Goal: Information Seeking & Learning: Check status

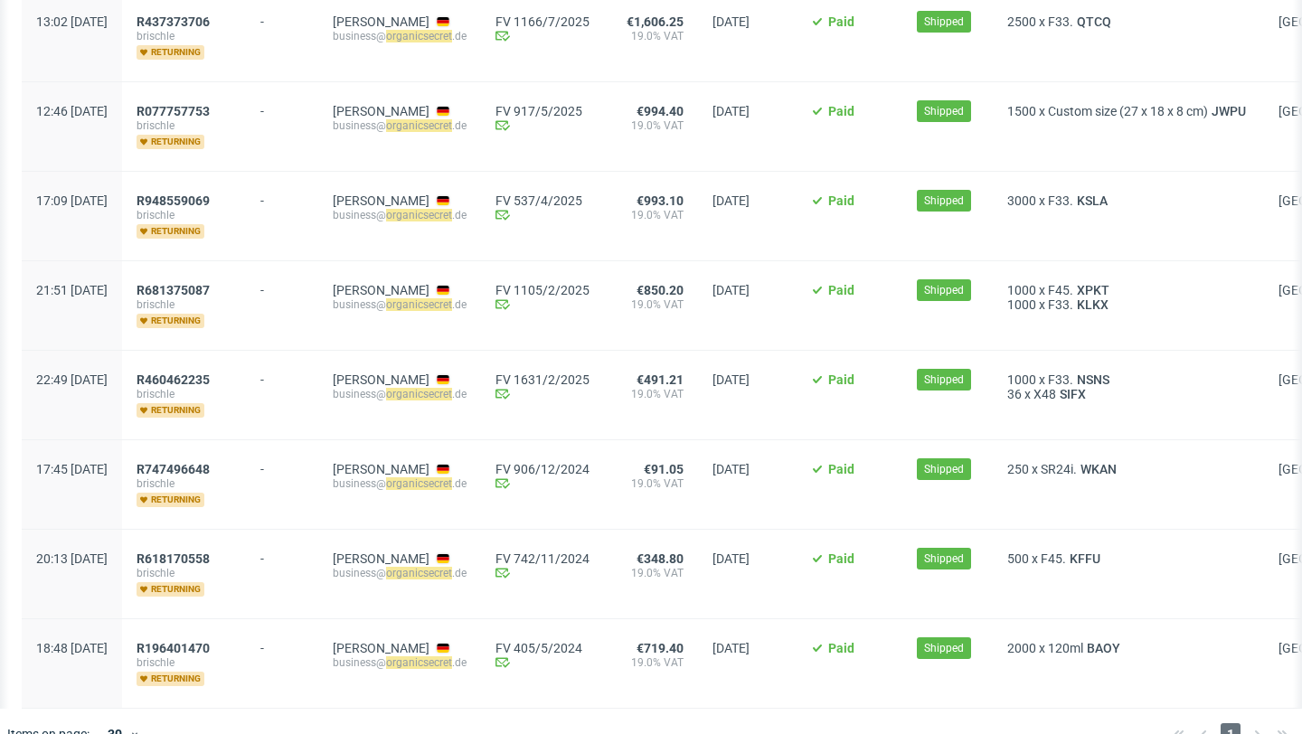
scroll to position [0, 1]
click at [209, 373] on span "R460462235" at bounding box center [172, 380] width 73 height 14
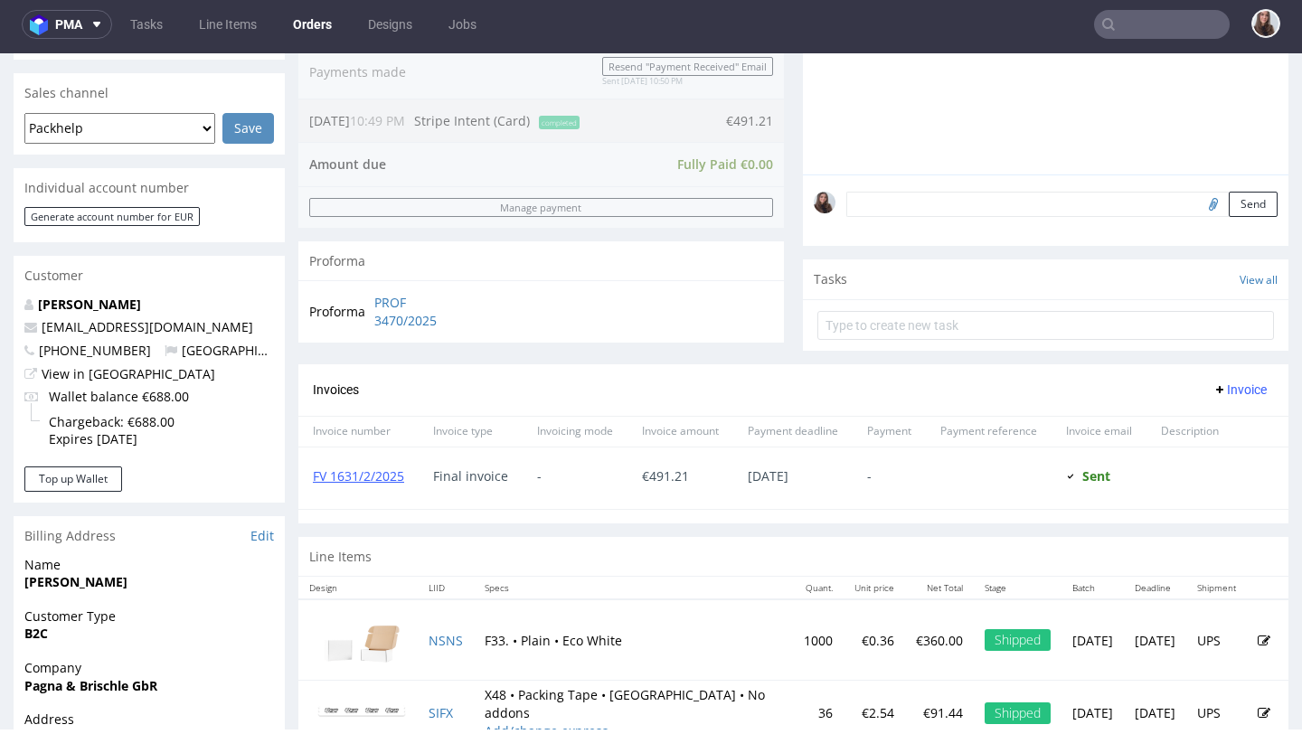
scroll to position [523, 0]
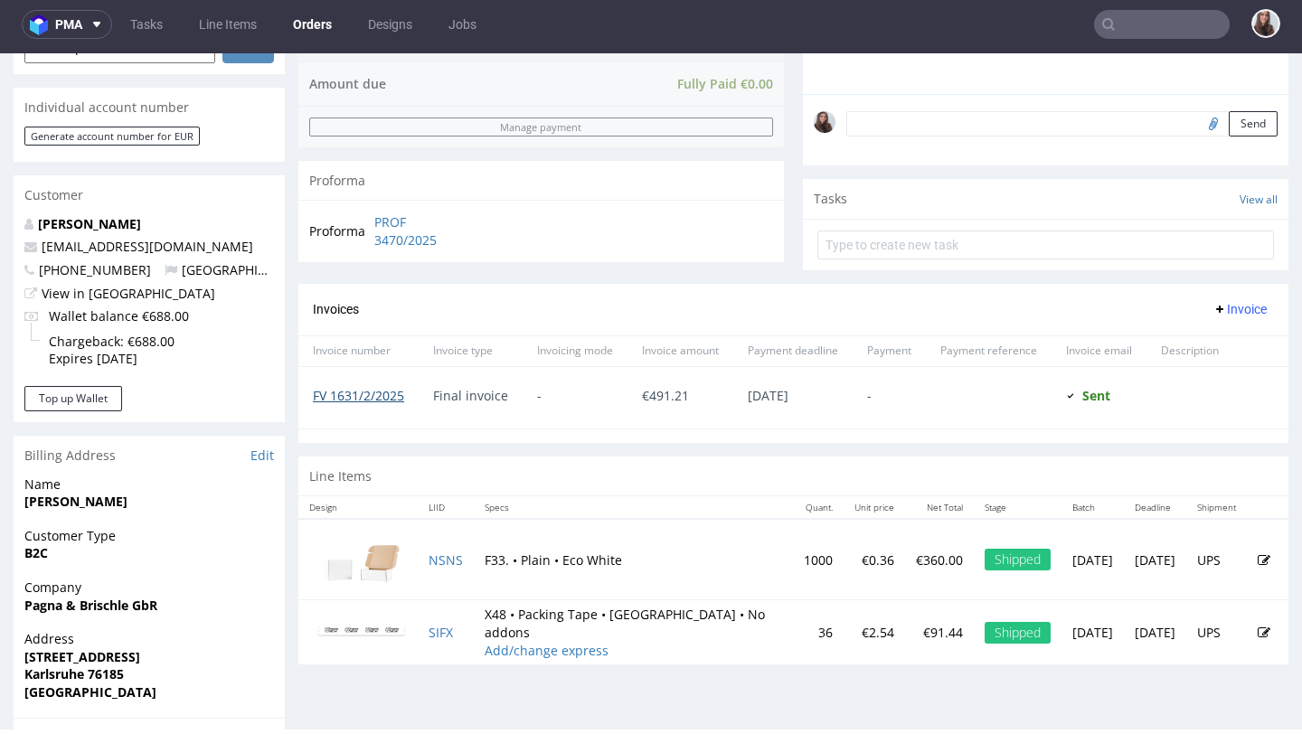
click at [356, 404] on link "FV 1631/2/2025" at bounding box center [358, 395] width 91 height 17
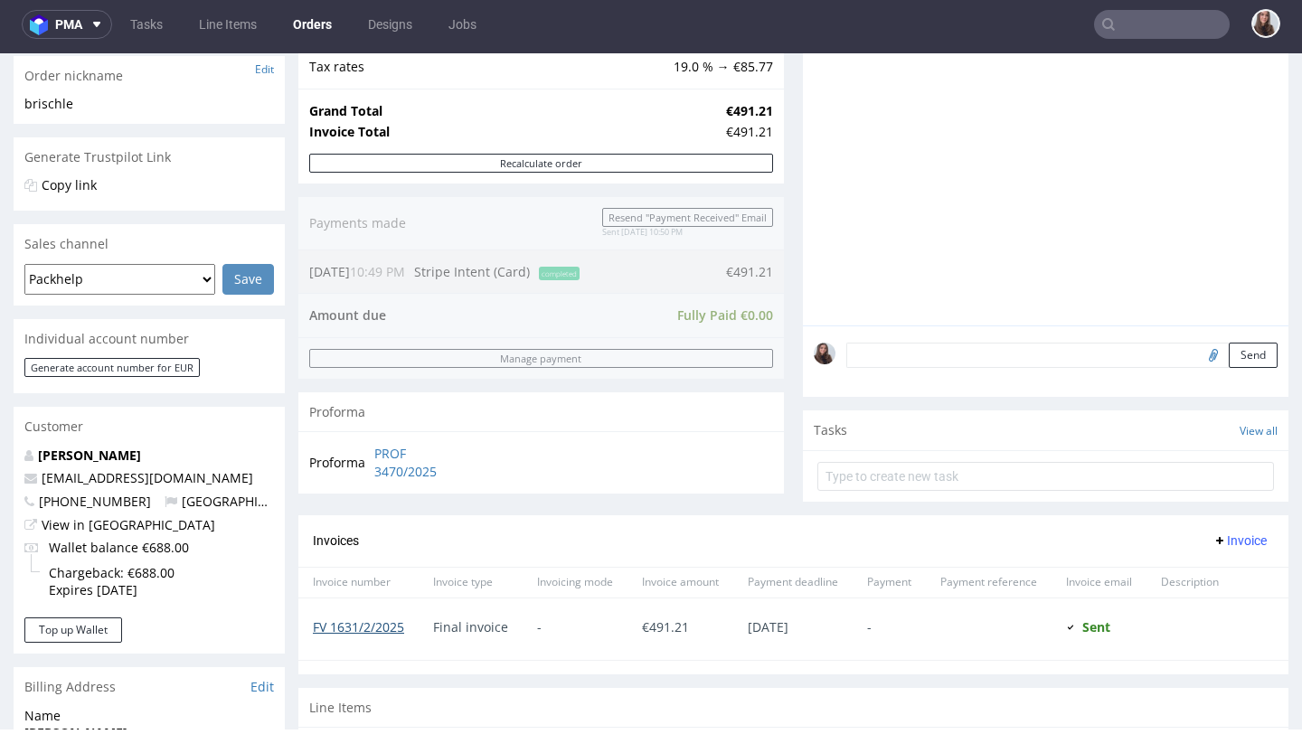
scroll to position [0, 0]
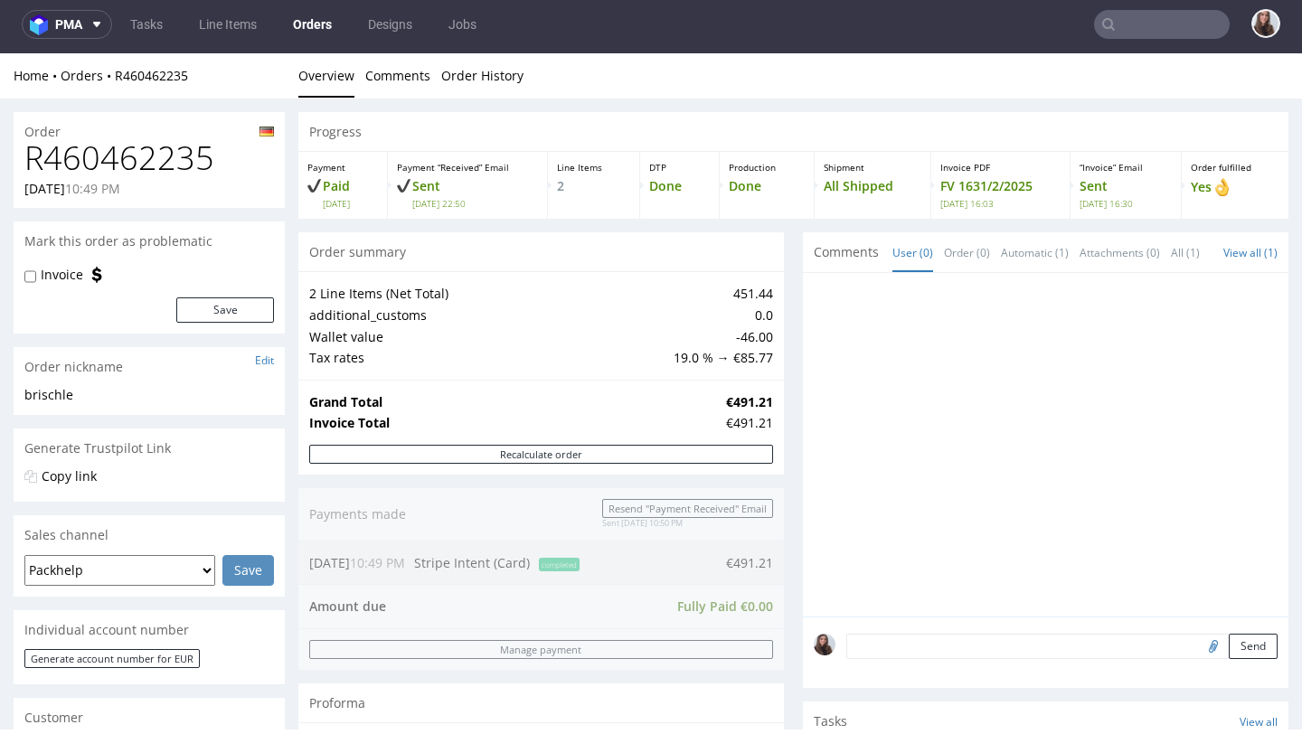
type input "Organicsecret"
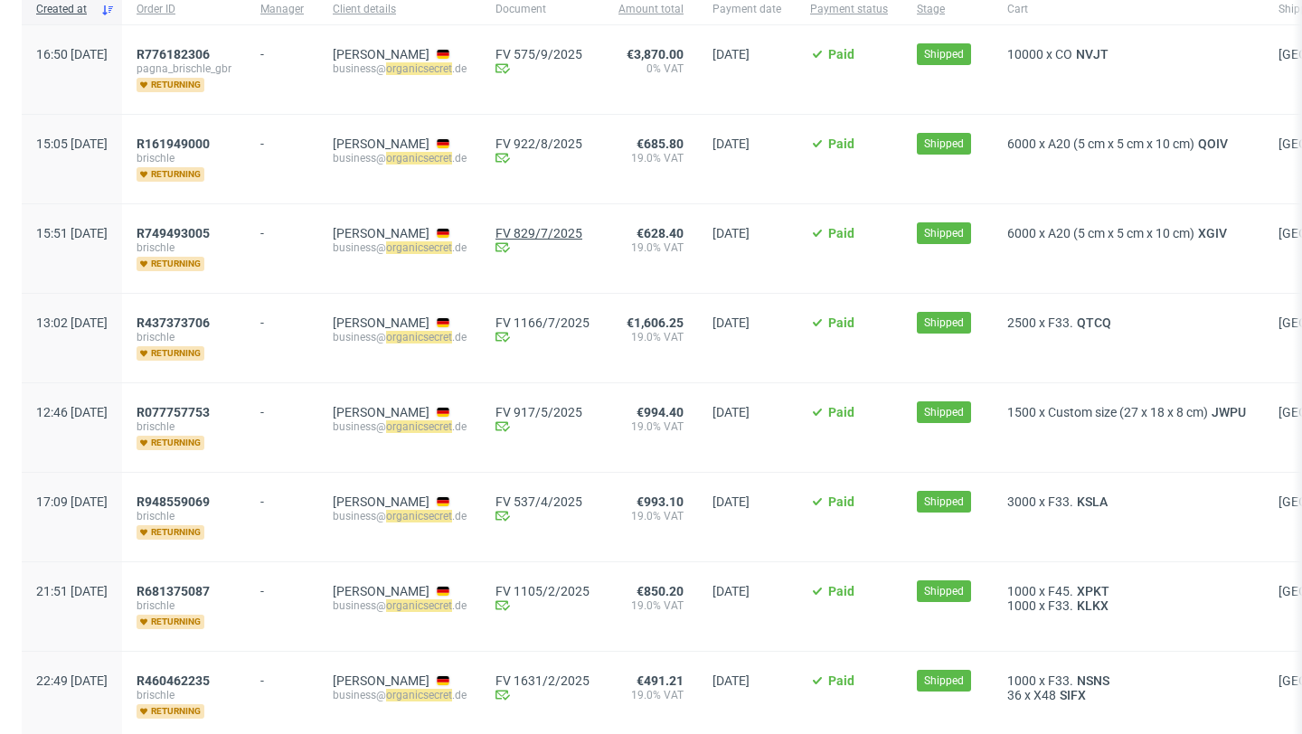
scroll to position [200, 0]
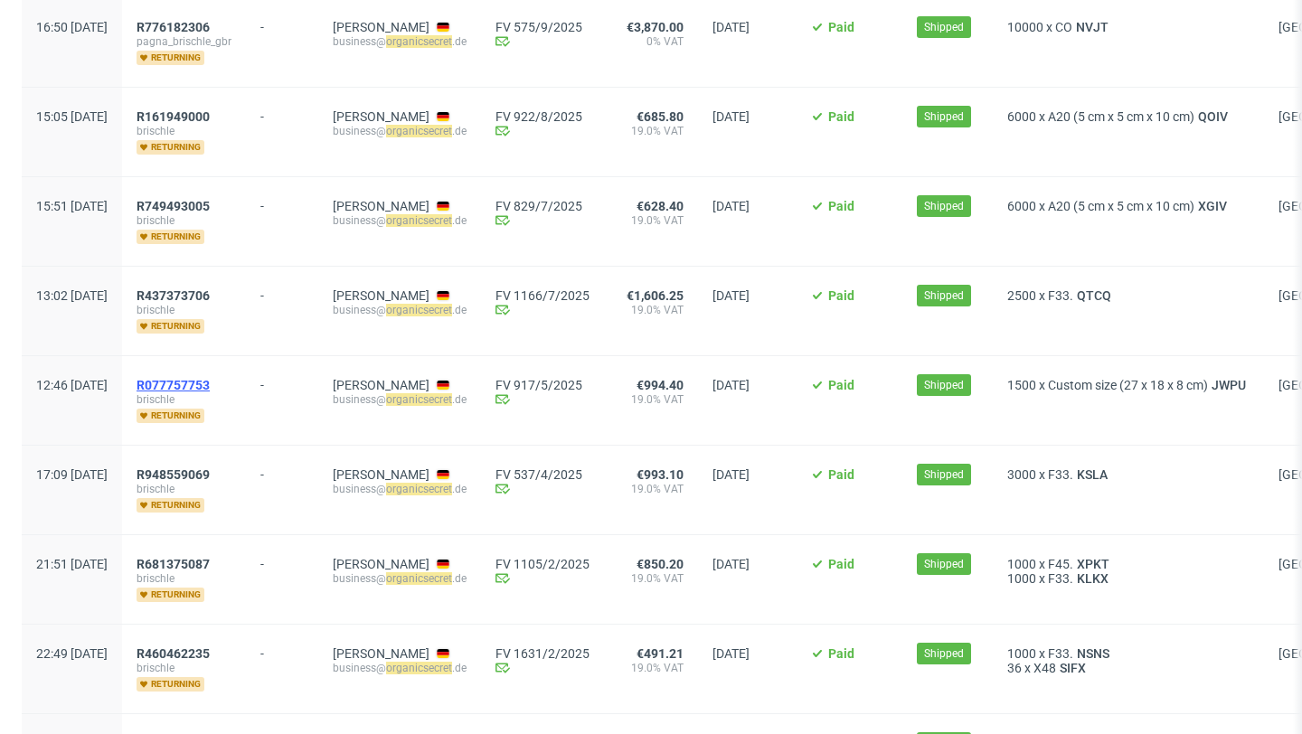
click at [210, 378] on span "R077757753" at bounding box center [173, 385] width 73 height 14
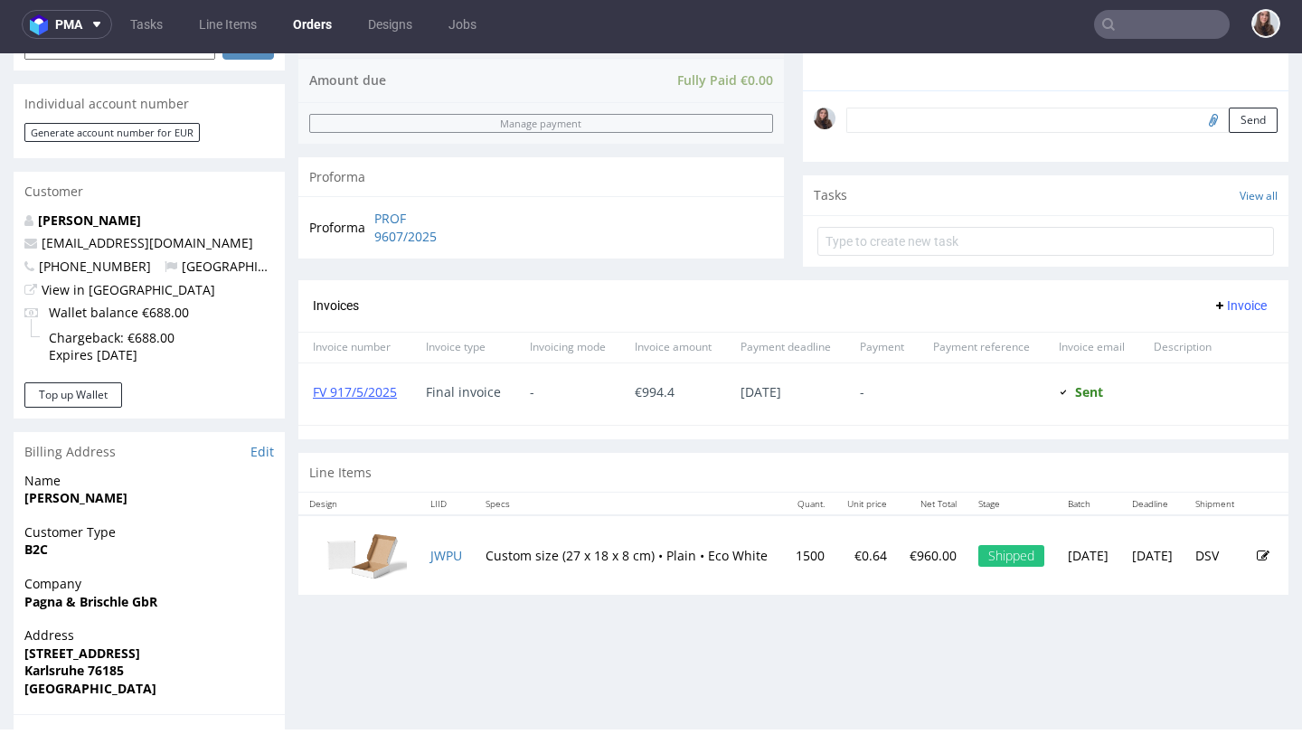
scroll to position [564, 0]
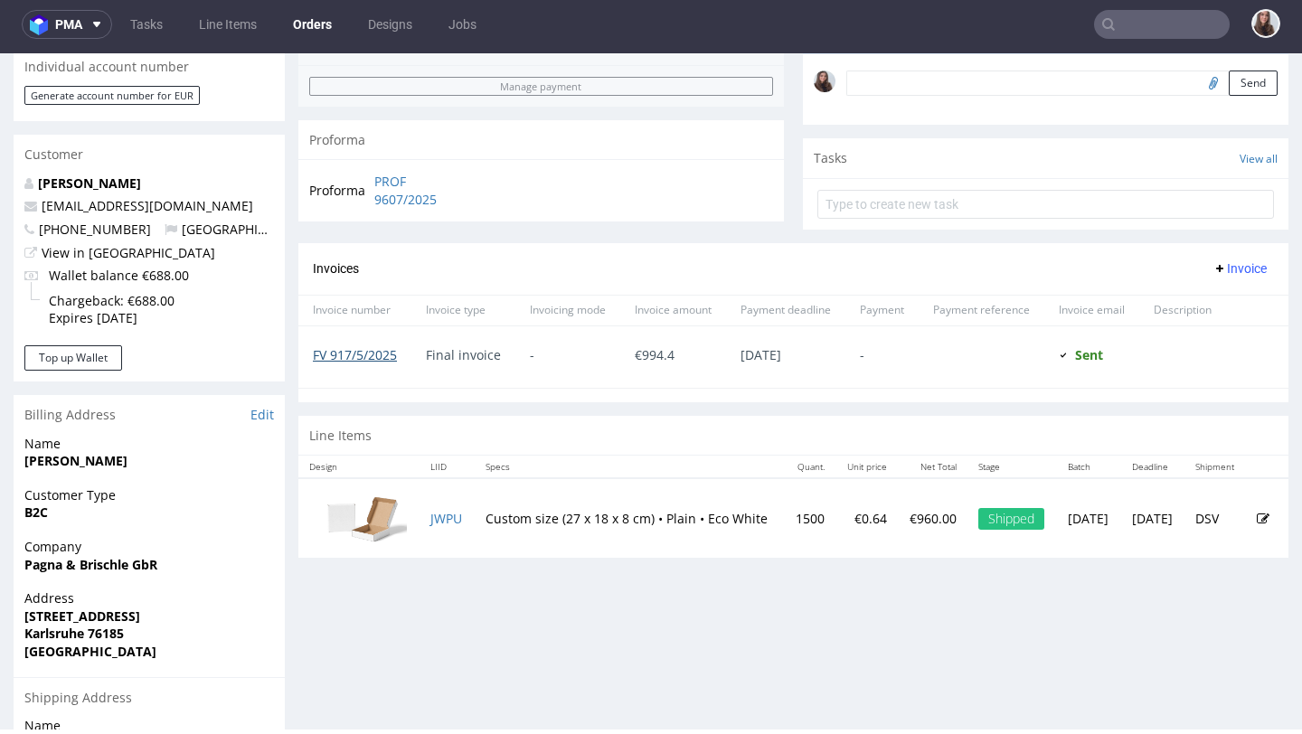
click at [380, 350] on link "FV 917/5/2025" at bounding box center [355, 354] width 84 height 17
type input "Organicsecret"
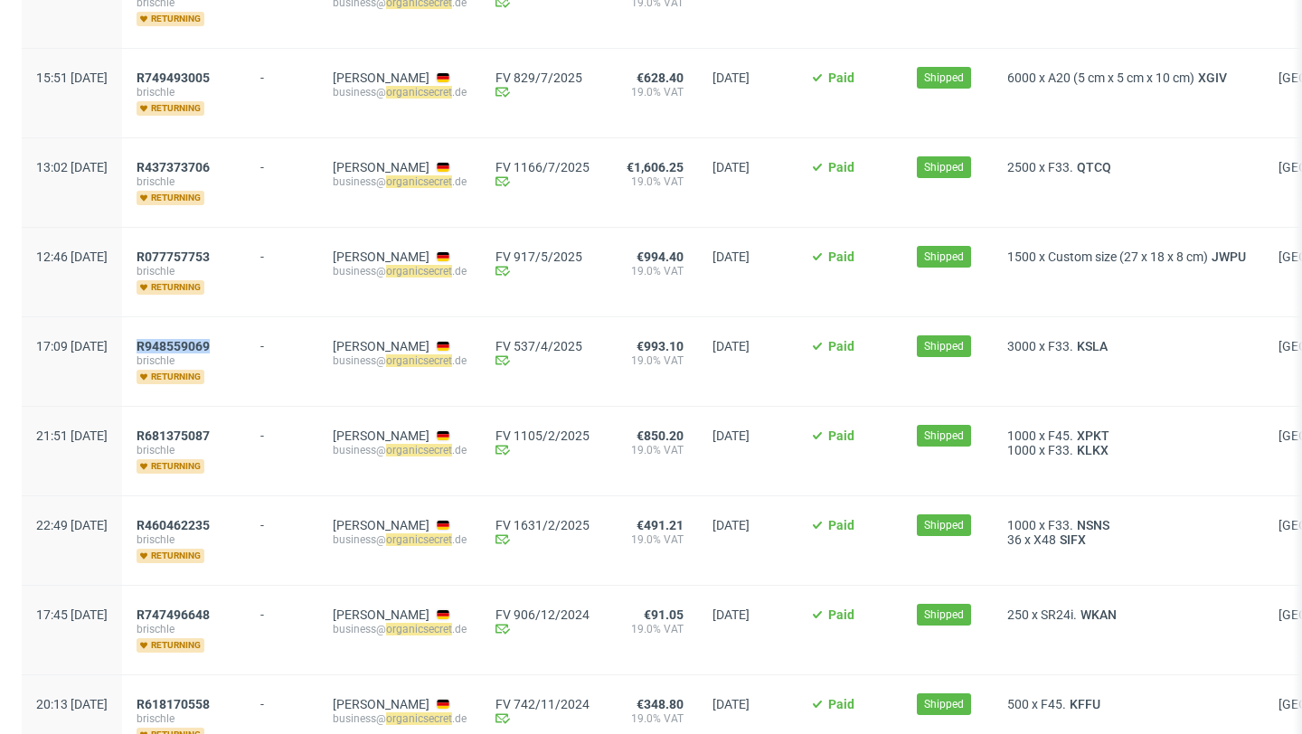
scroll to position [319, 0]
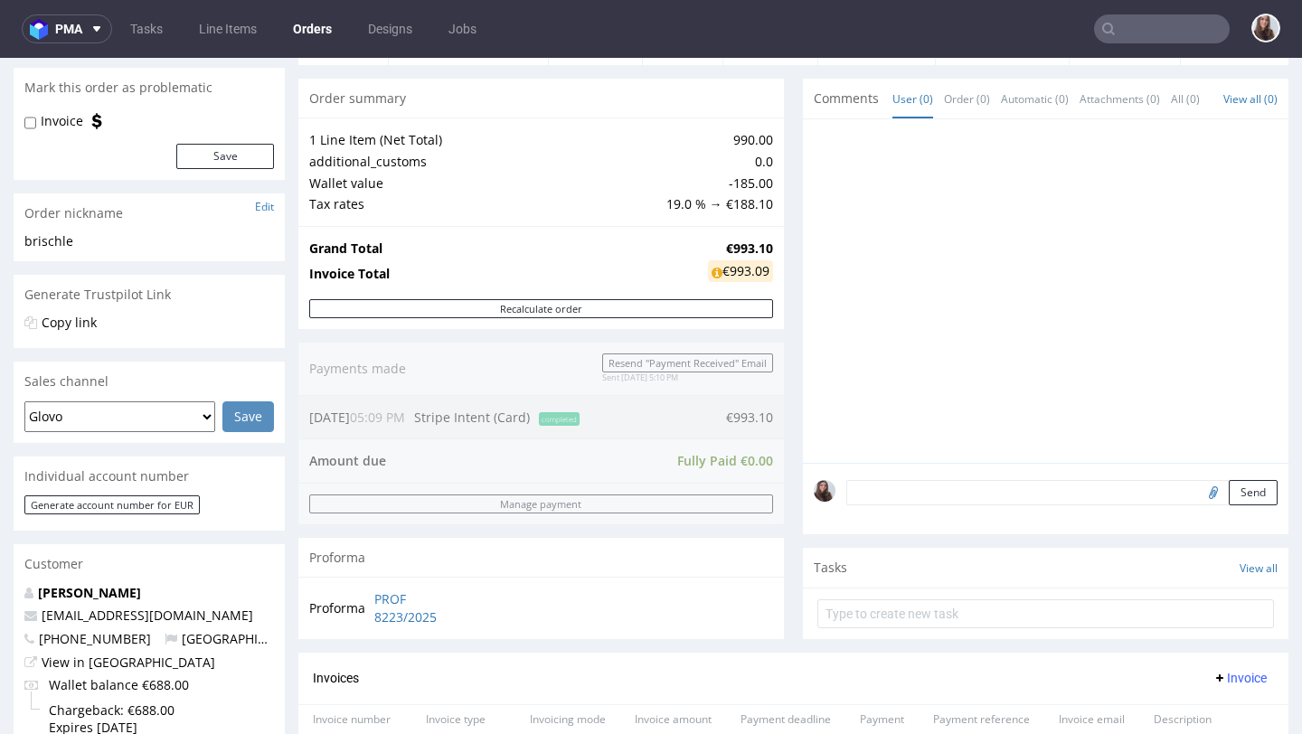
scroll to position [458, 0]
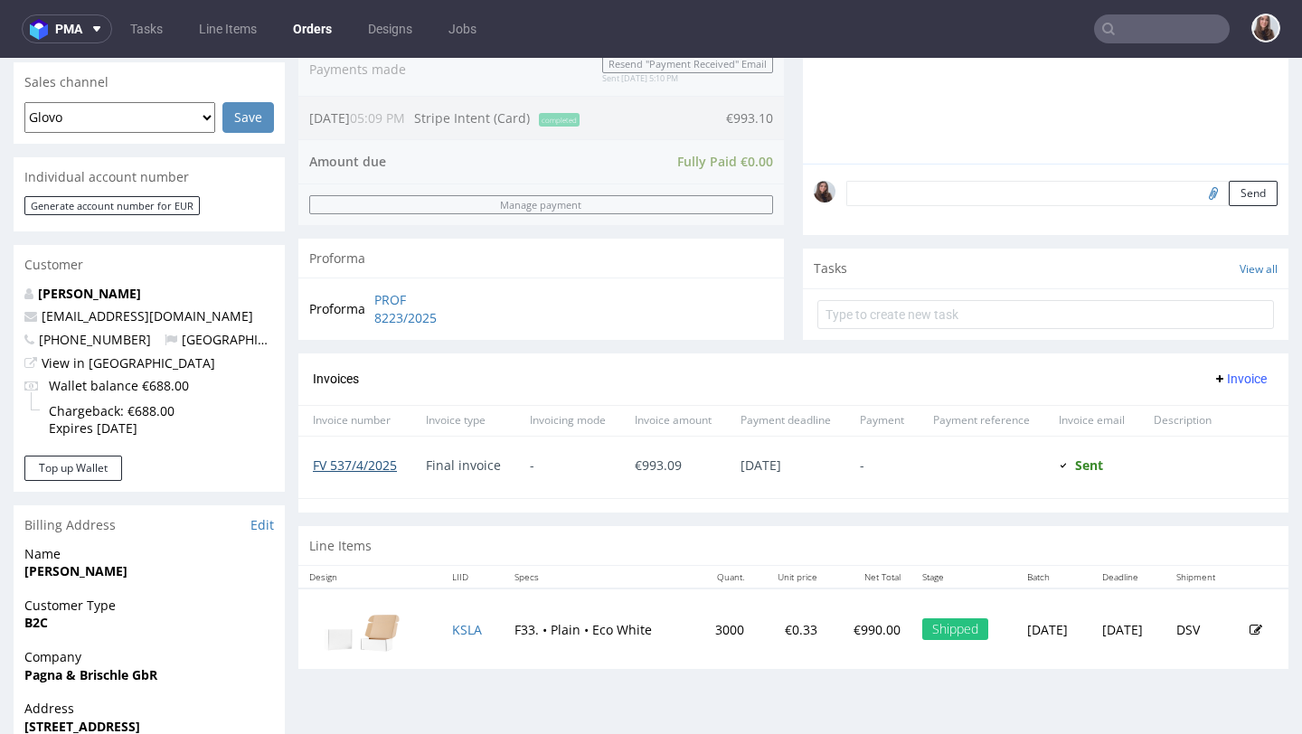
click at [367, 474] on link "FV 537/4/2025" at bounding box center [355, 465] width 84 height 17
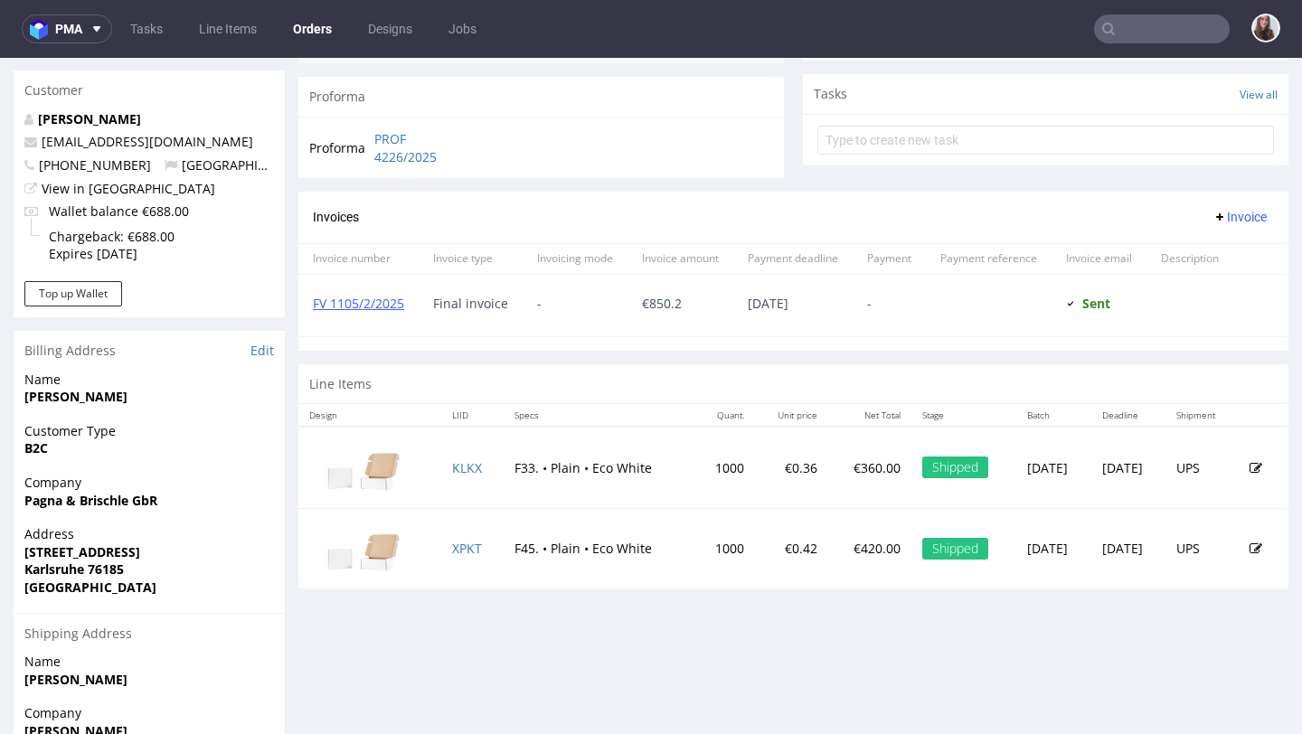
scroll to position [635, 0]
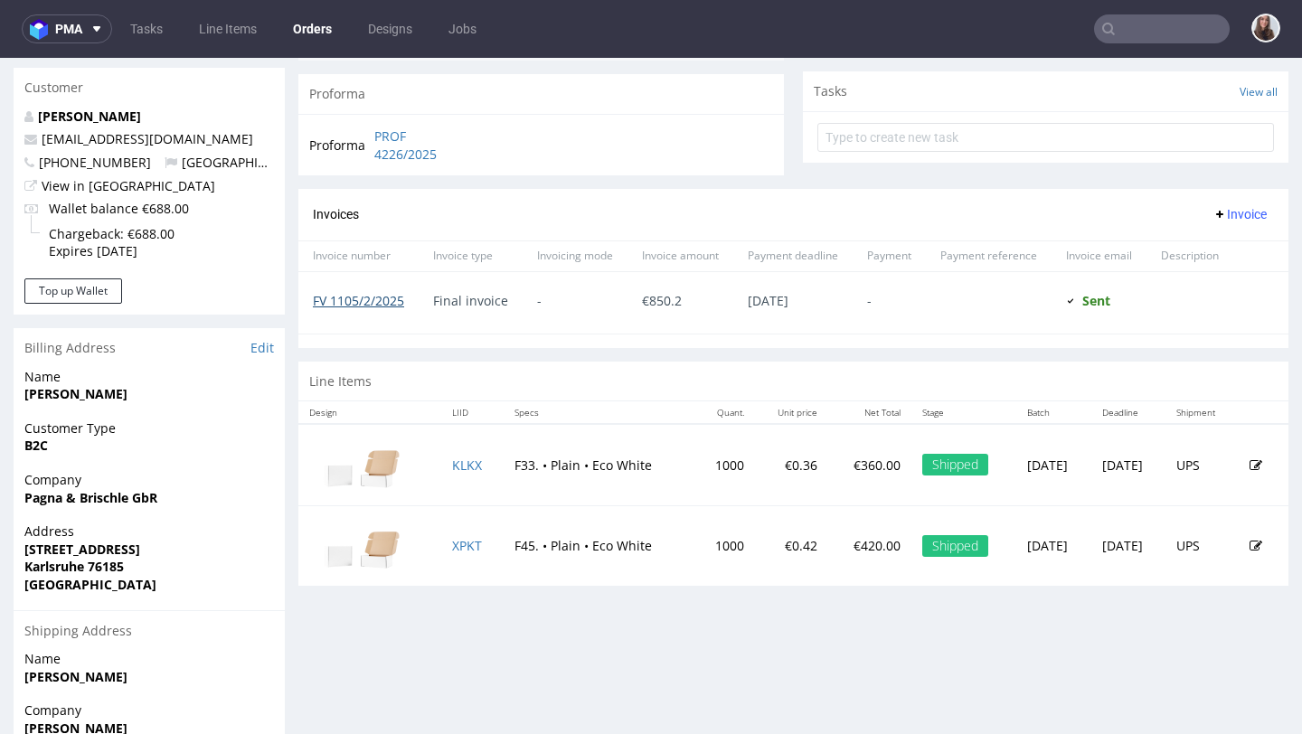
click at [382, 306] on link "FV 1105/2/2025" at bounding box center [358, 300] width 91 height 17
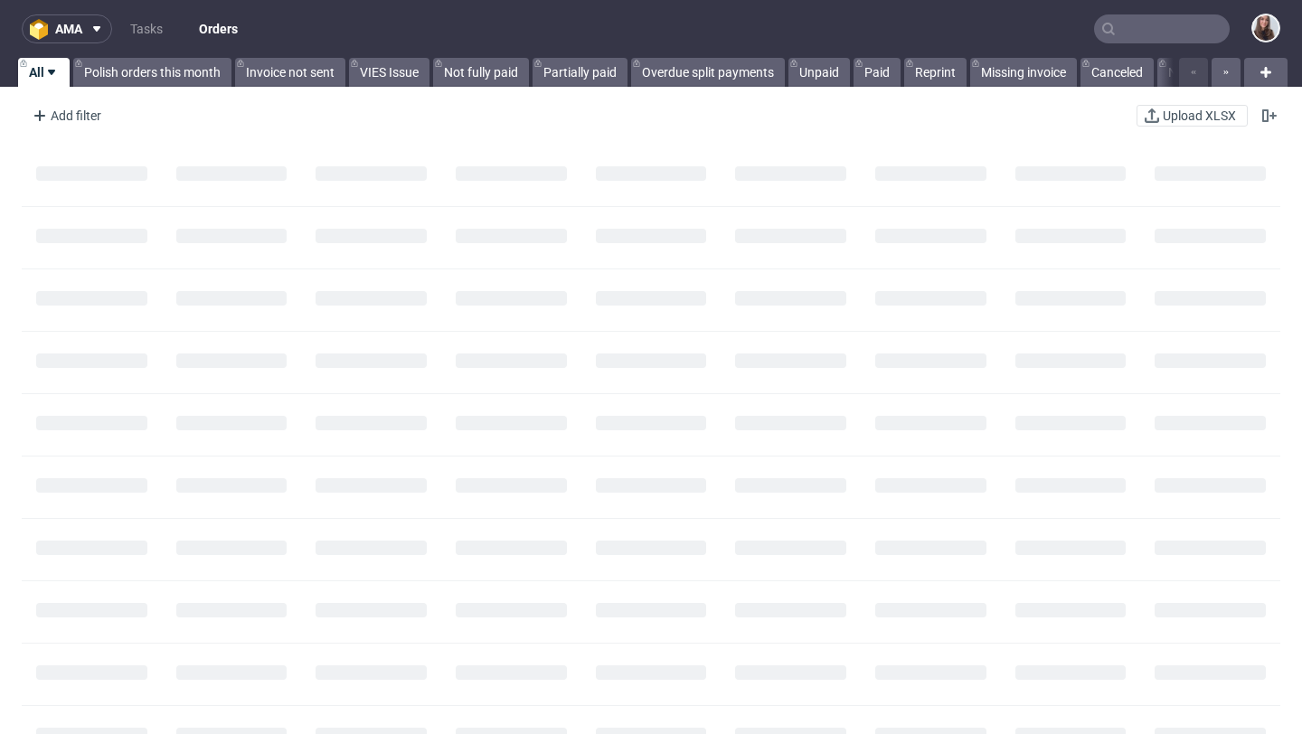
click at [1113, 30] on input "text" at bounding box center [1162, 28] width 136 height 29
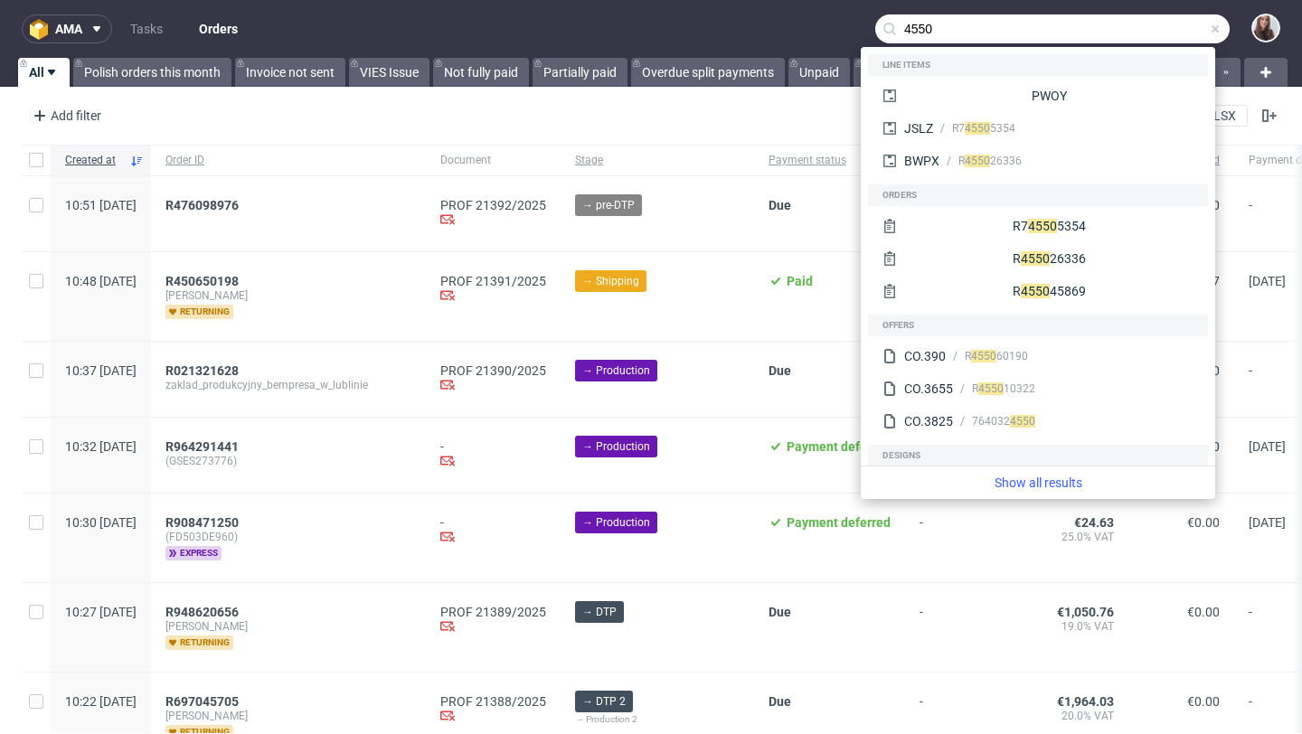
click at [1001, 16] on input "4550" at bounding box center [1053, 28] width 355 height 29
click at [998, 27] on input "4550" at bounding box center [1053, 28] width 355 height 29
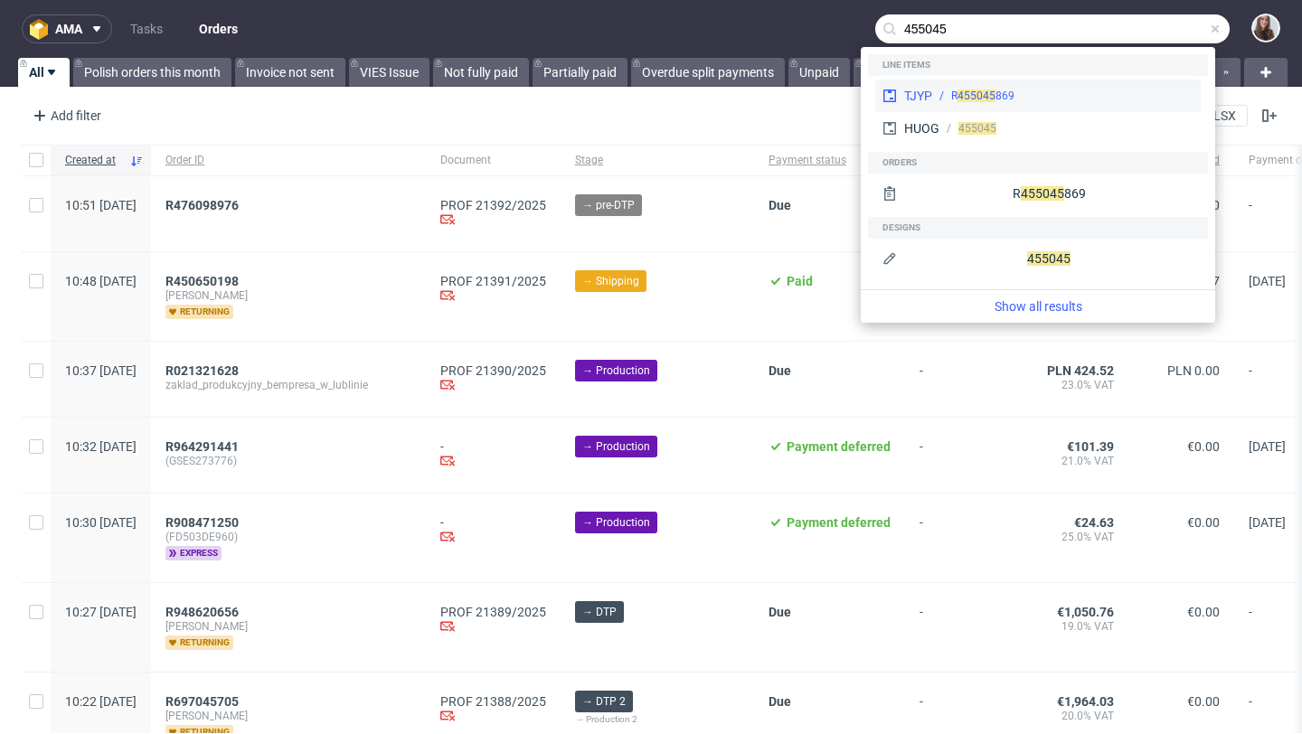
type input "455045"
click at [1014, 92] on div "R 455 045 869" at bounding box center [1063, 96] width 261 height 16
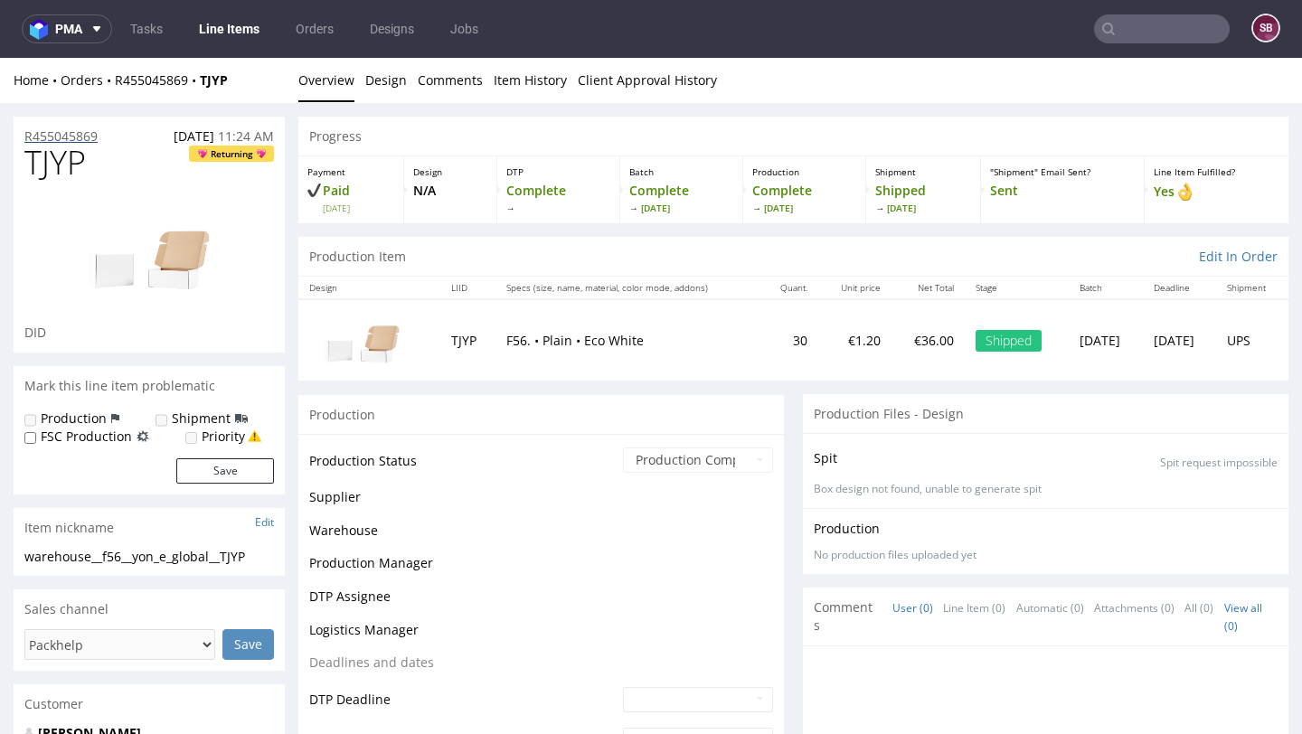
click at [89, 128] on p "R455045869" at bounding box center [60, 137] width 73 height 18
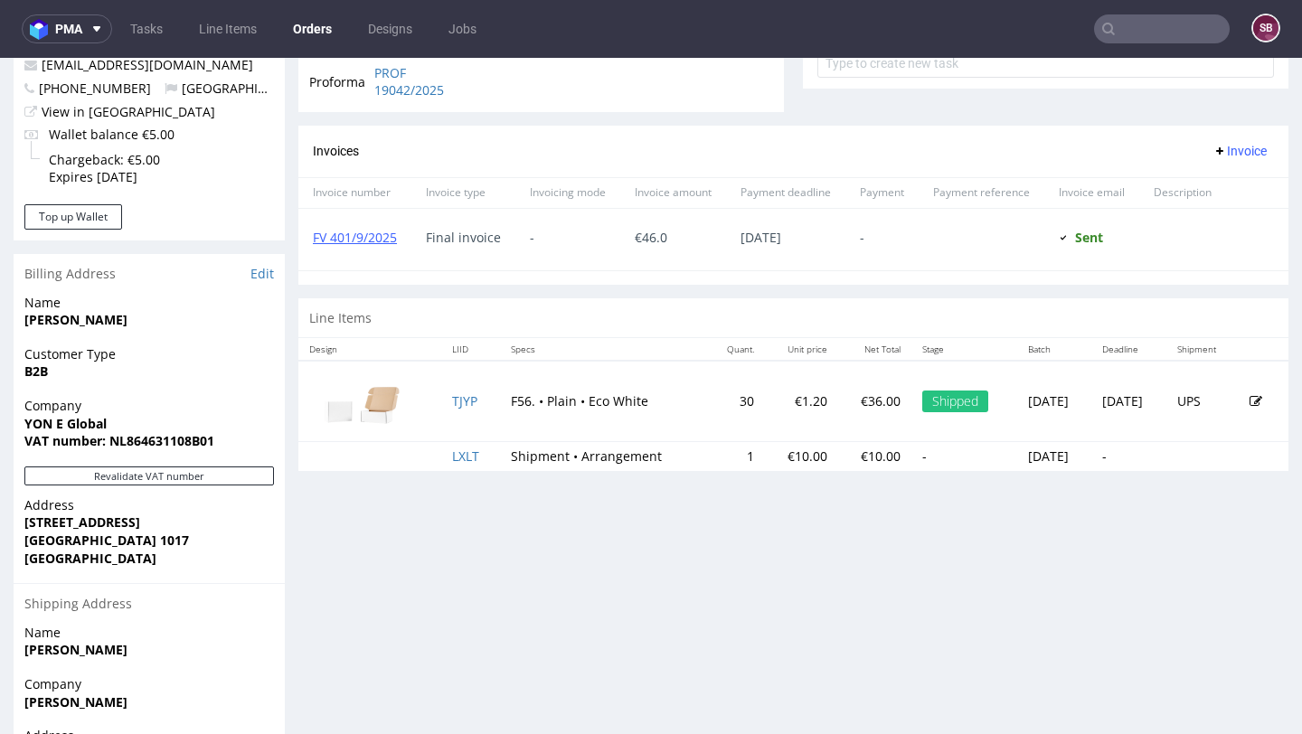
scroll to position [746, 0]
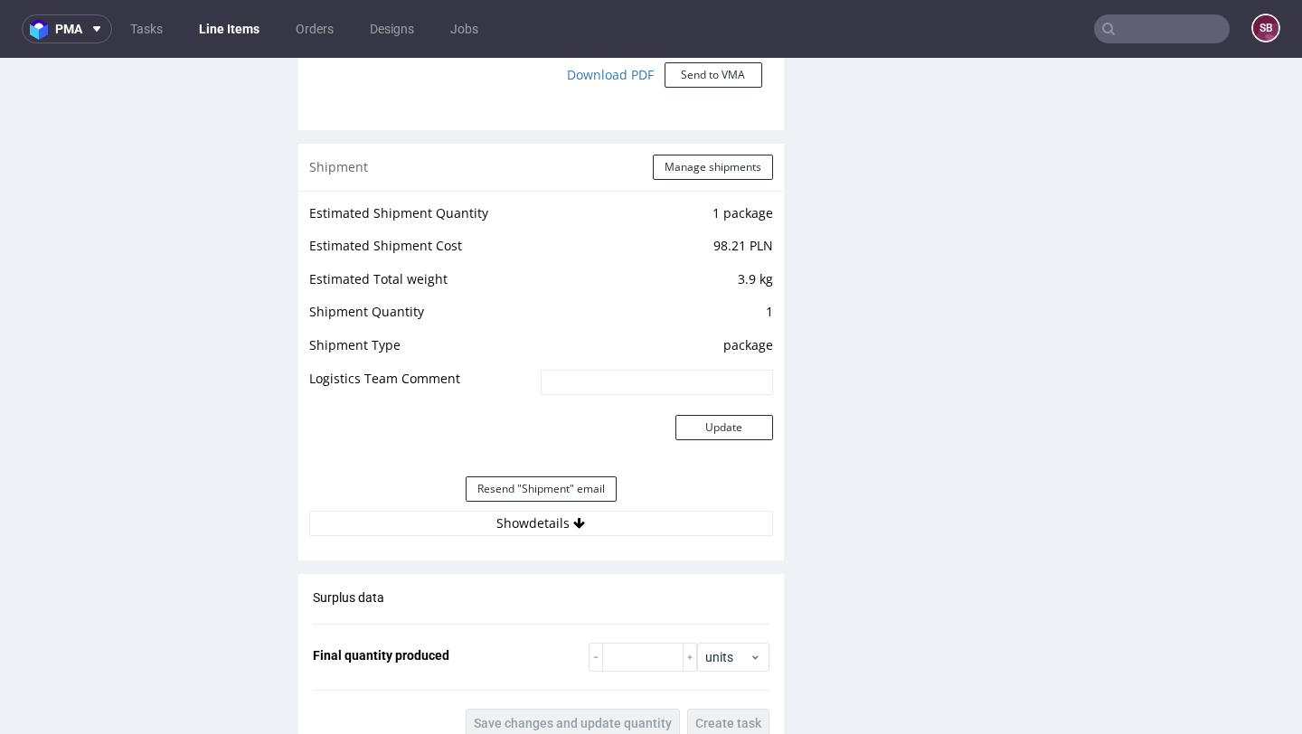
scroll to position [1682, 0]
click at [541, 526] on button "Show details" at bounding box center [541, 521] width 464 height 25
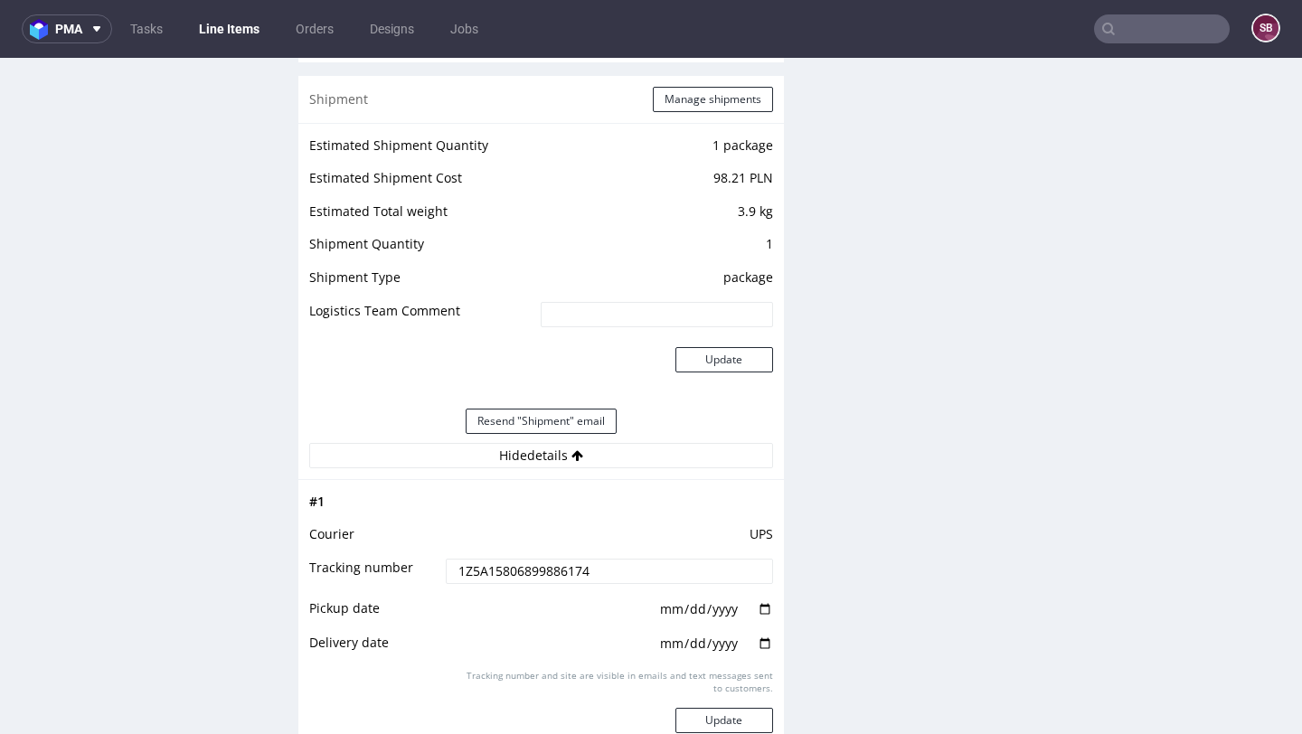
scroll to position [1766, 0]
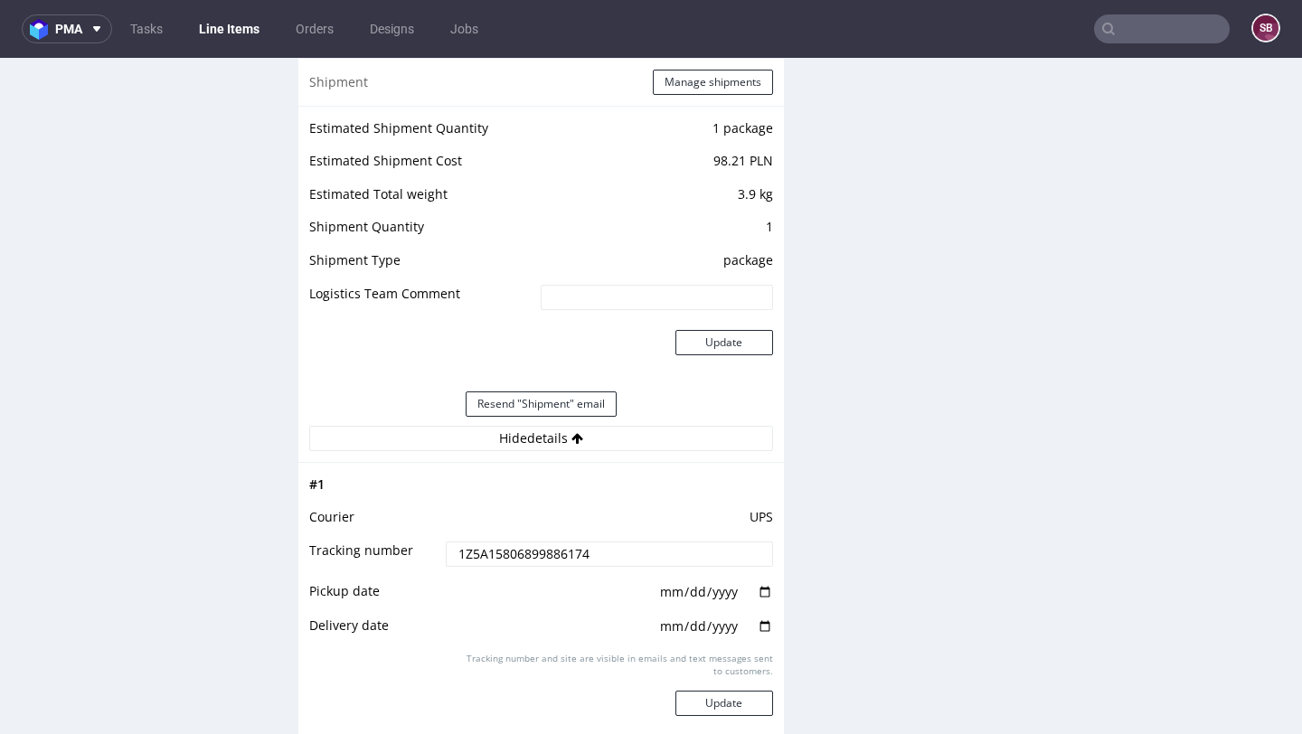
drag, startPoint x: 611, startPoint y: 555, endPoint x: 425, endPoint y: 554, distance: 186.3
click at [425, 554] on tr "Tracking number 1Z5A15806899886174" at bounding box center [541, 560] width 464 height 41
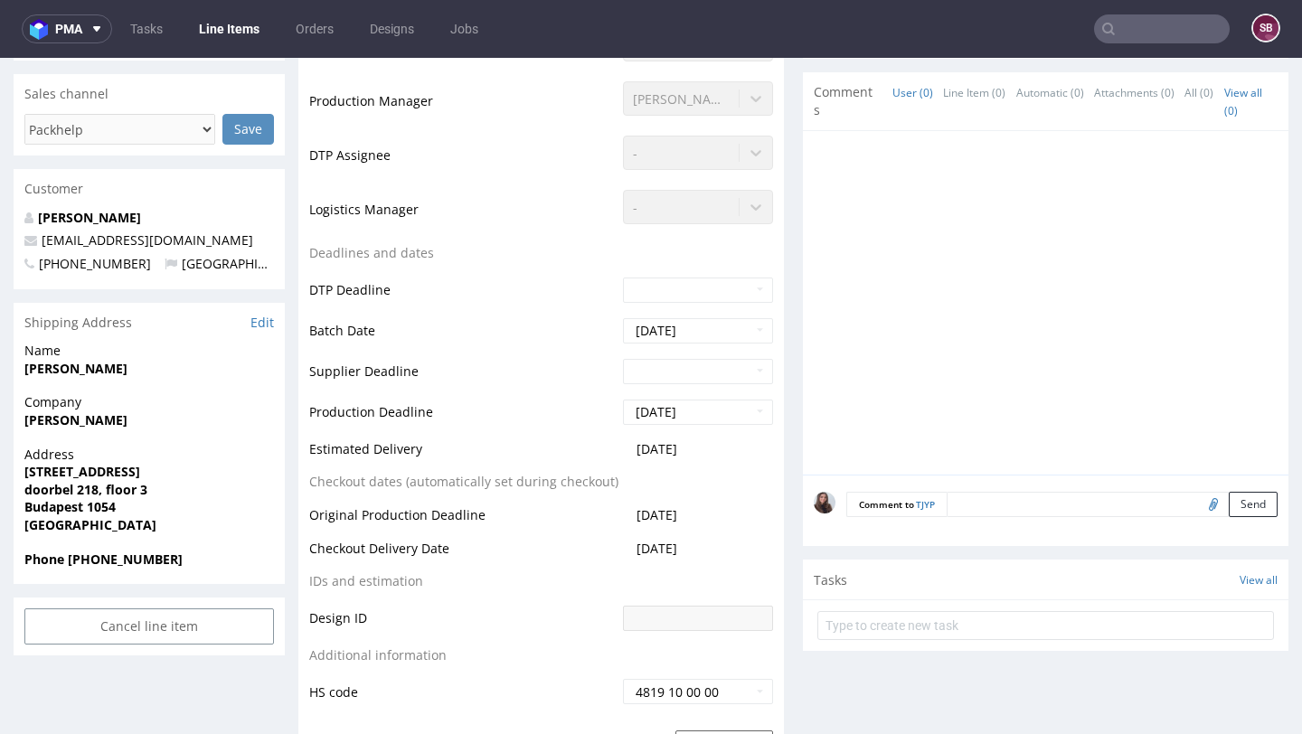
scroll to position [138, 0]
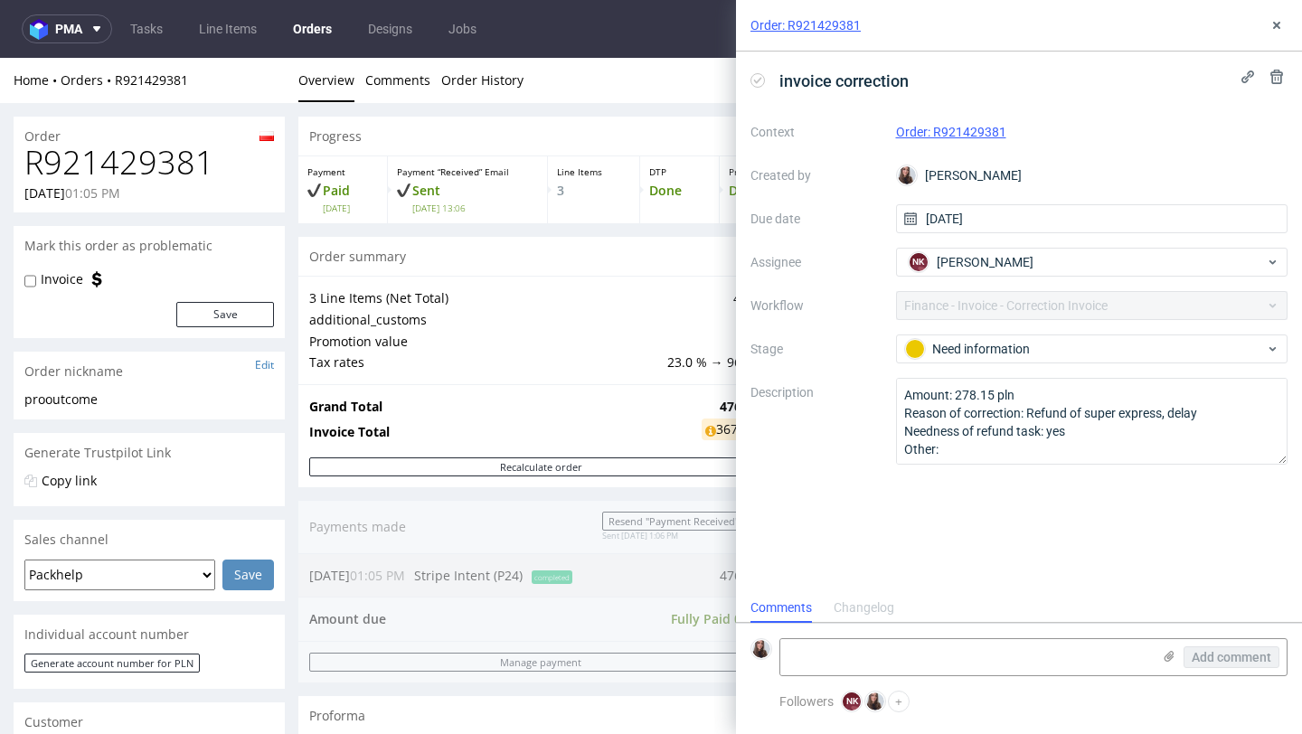
click at [953, 130] on link "Order: R921429381" at bounding box center [951, 132] width 110 height 14
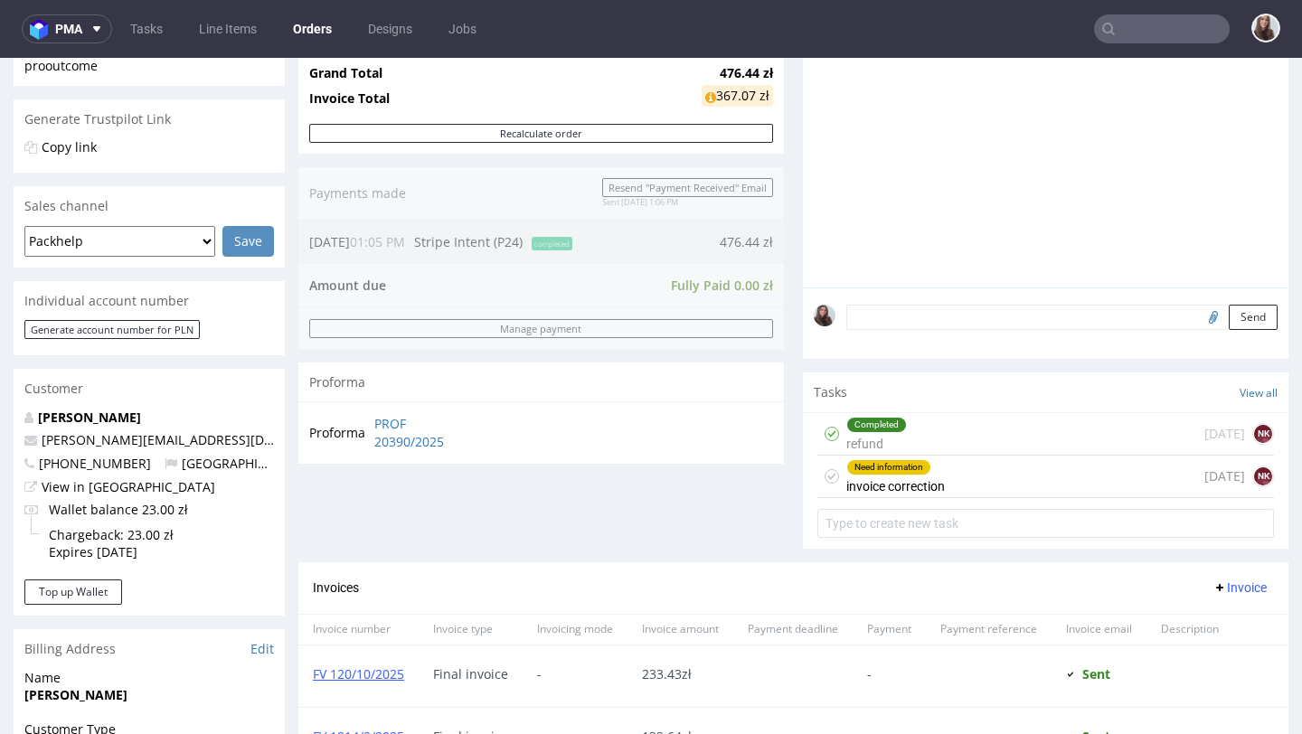
scroll to position [448, 0]
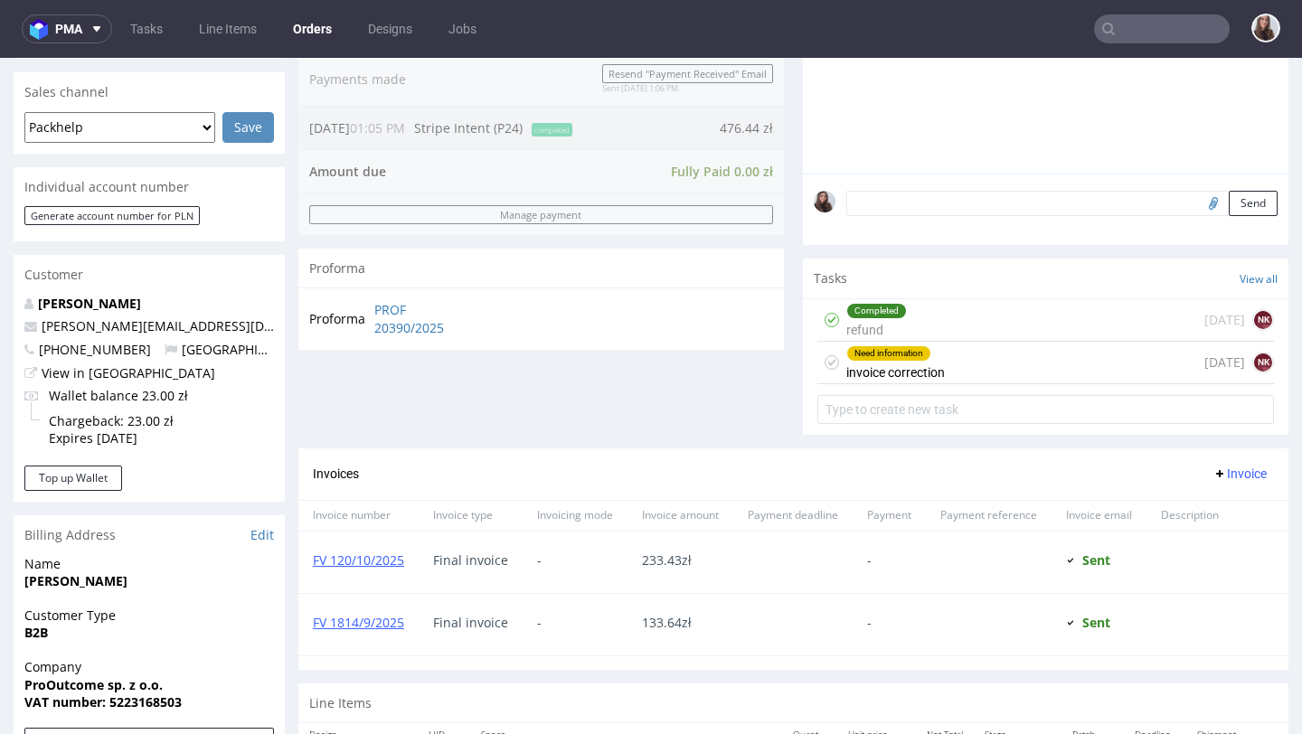
click at [867, 382] on div "Need information invoice correction" at bounding box center [896, 363] width 99 height 42
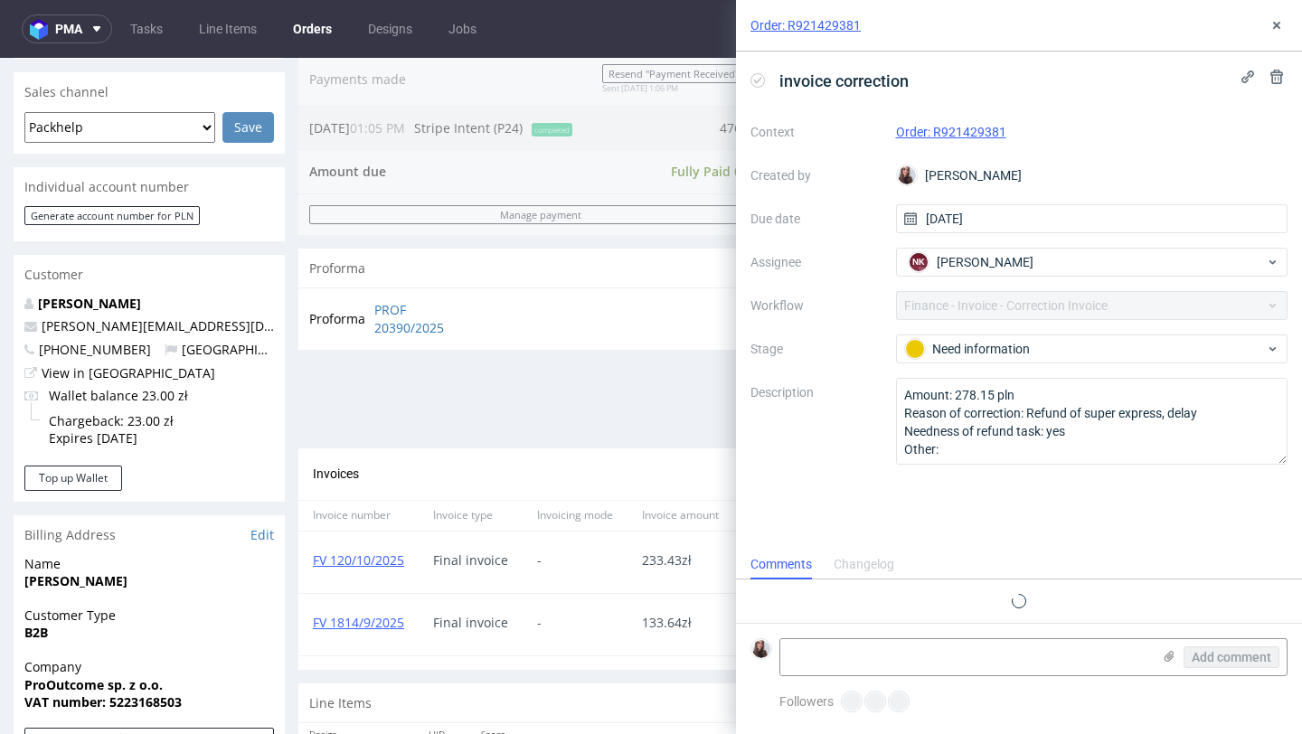
scroll to position [14, 0]
click at [1283, 24] on icon at bounding box center [1277, 25] width 14 height 14
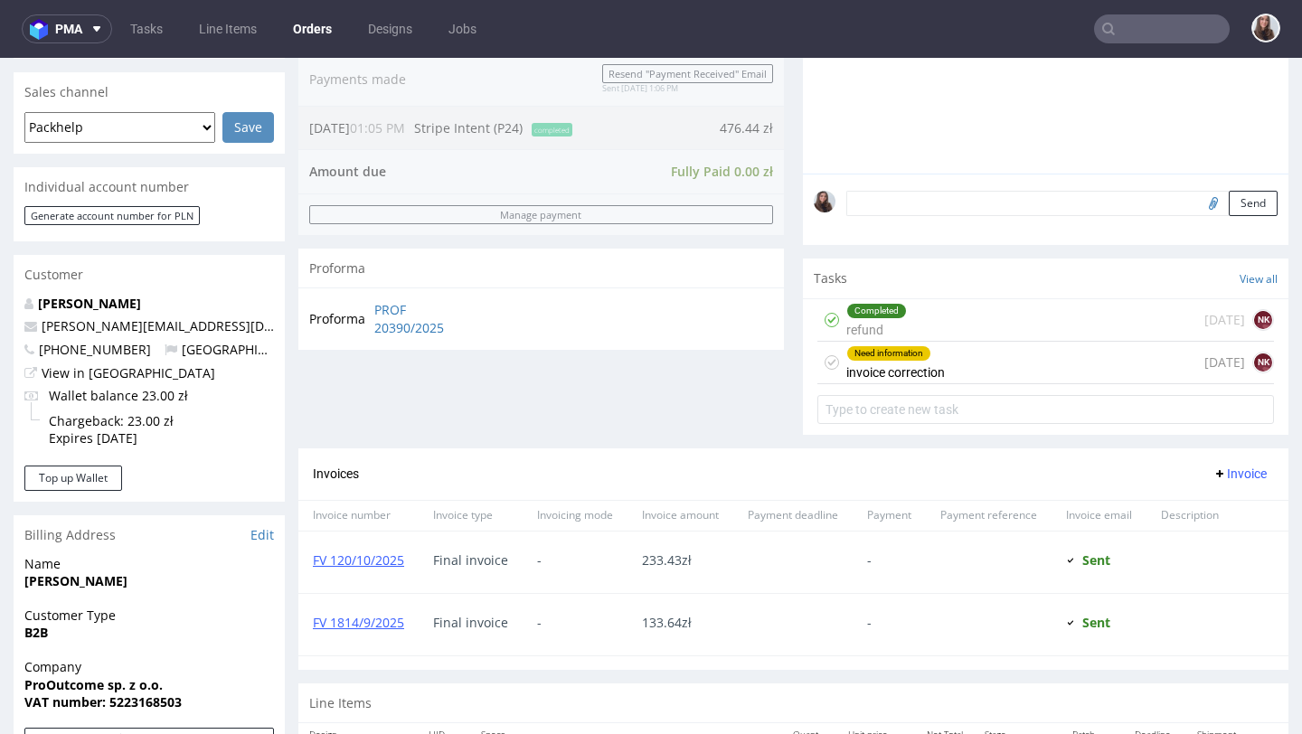
click at [1037, 329] on div "Completed refund 4 days ago NK" at bounding box center [1046, 320] width 457 height 43
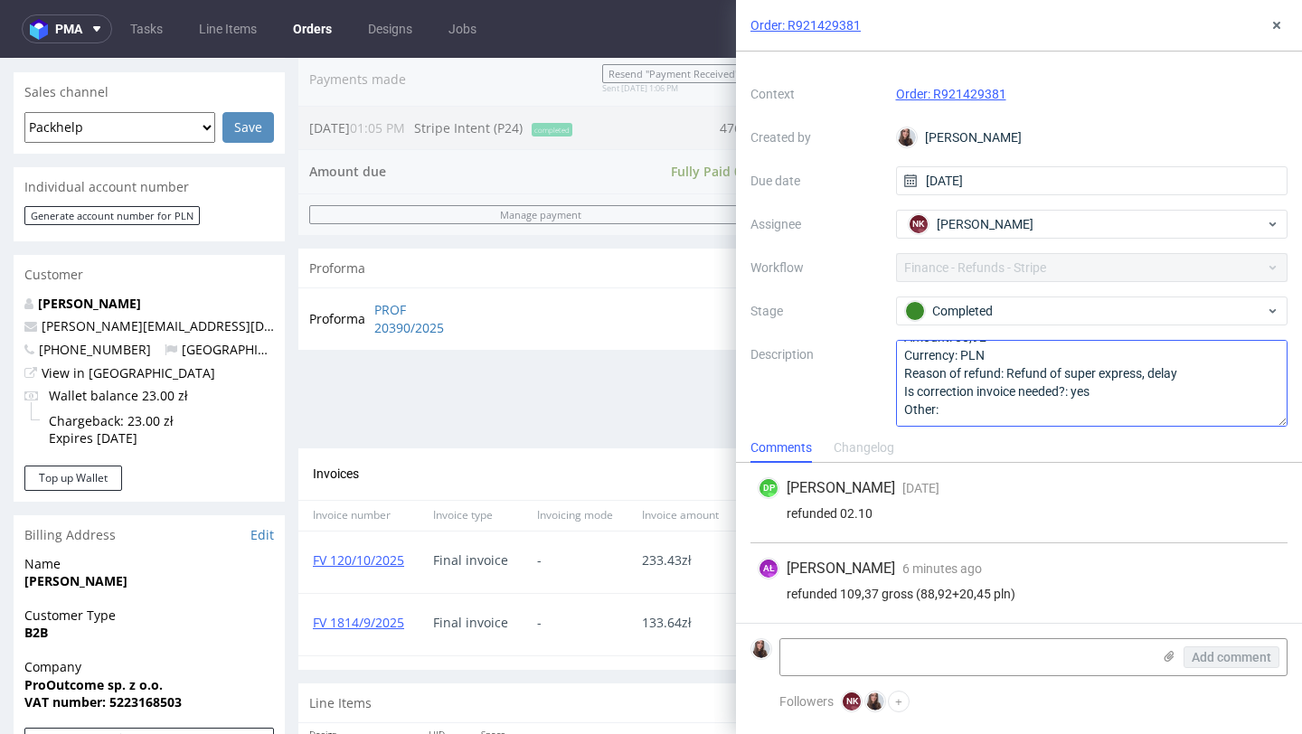
scroll to position [46, 0]
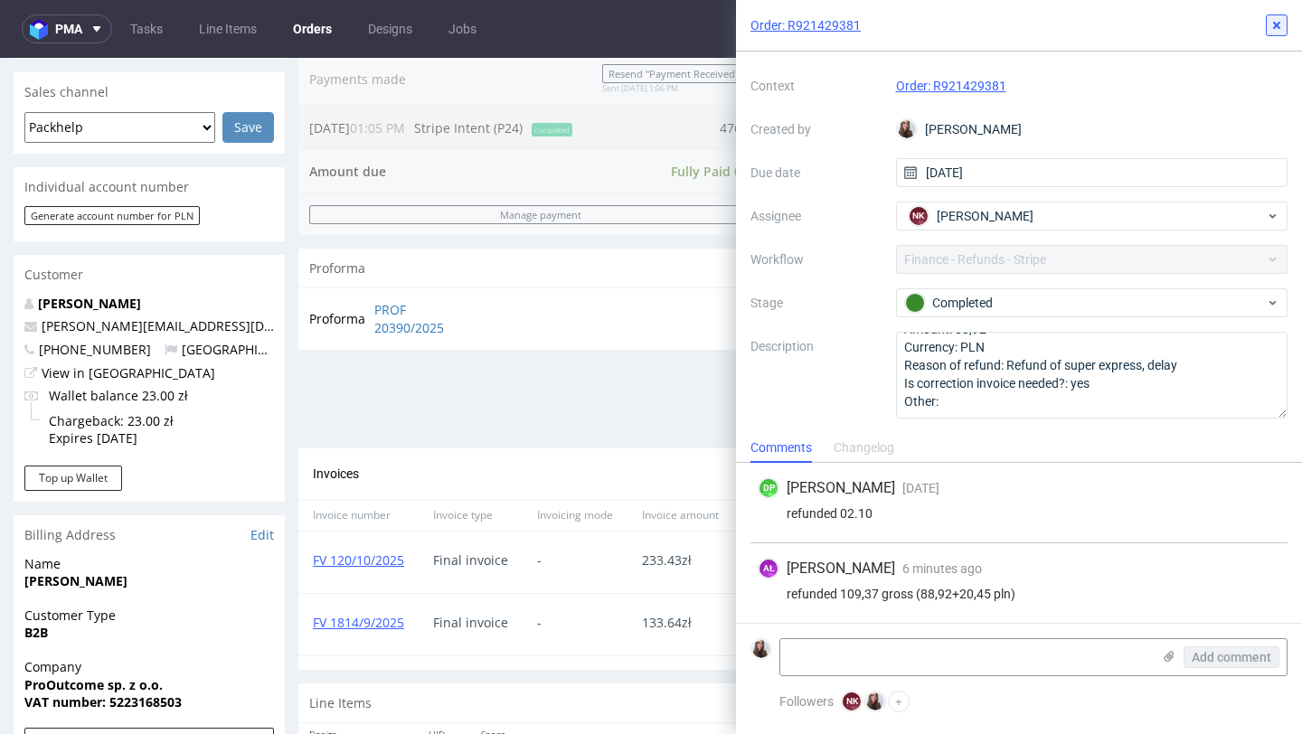
click at [1278, 23] on use at bounding box center [1277, 25] width 7 height 7
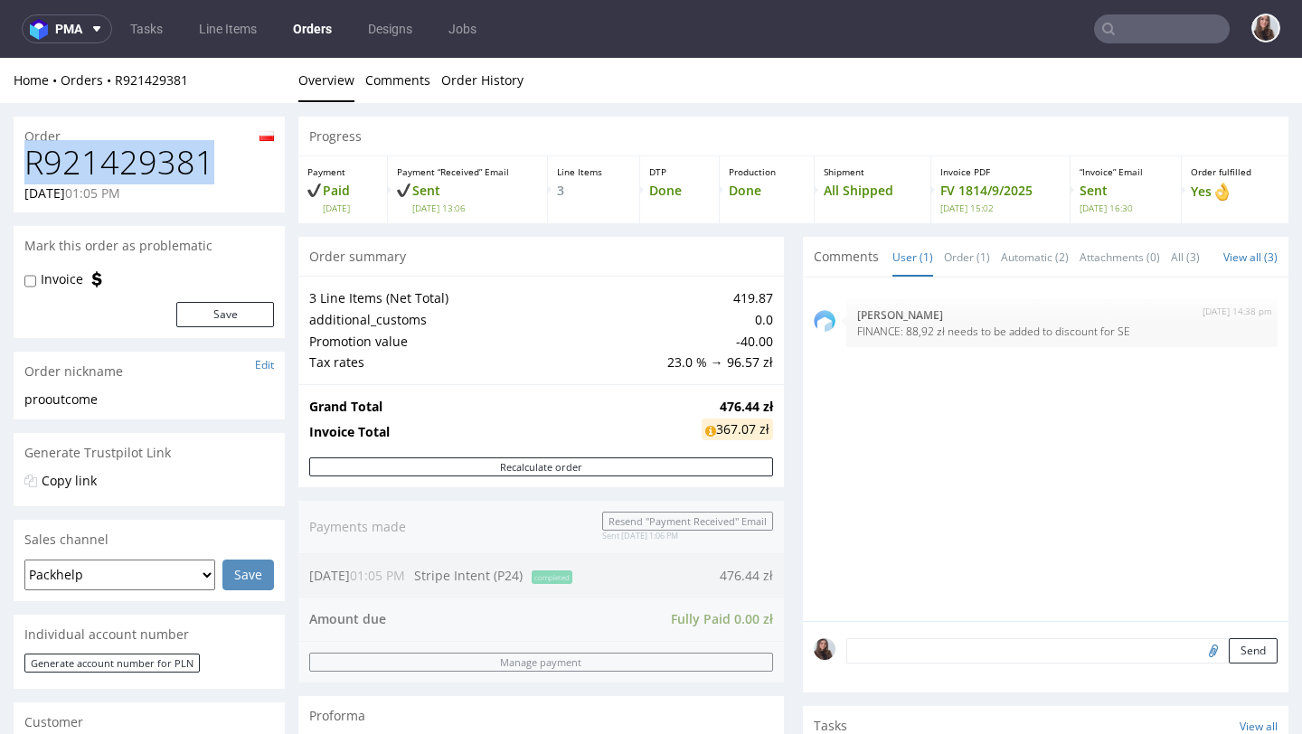
drag, startPoint x: 212, startPoint y: 154, endPoint x: 26, endPoint y: 165, distance: 185.7
click at [26, 165] on h1 "R921429381" at bounding box center [149, 163] width 250 height 36
copy h1 "R921429381"
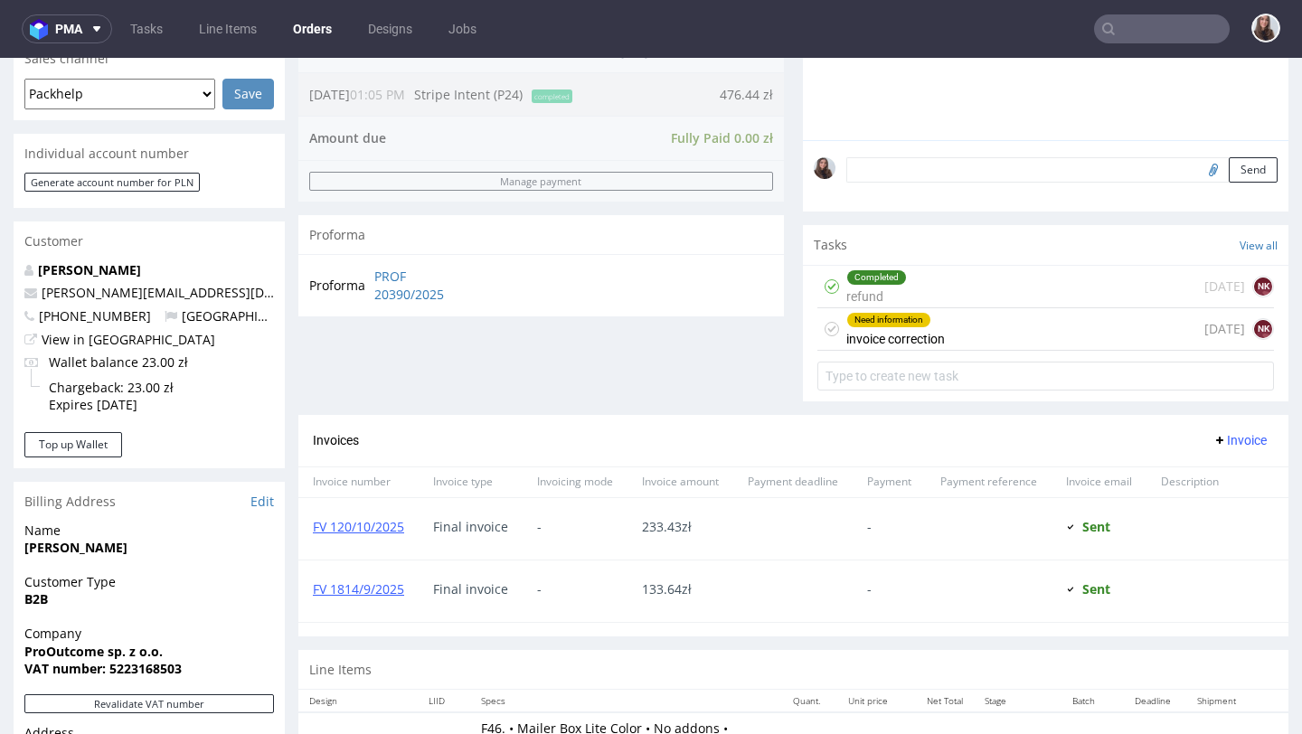
scroll to position [579, 0]
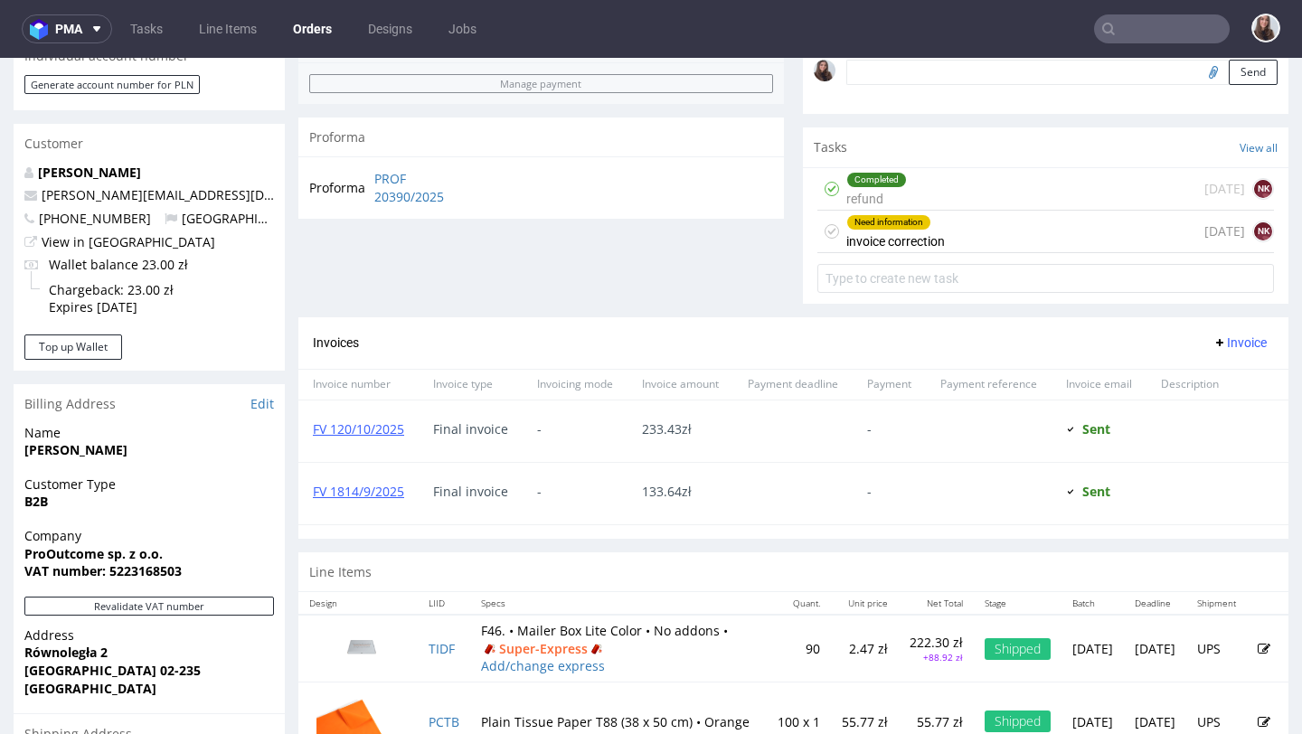
click at [940, 209] on div "Completed refund 4 days ago NK" at bounding box center [1046, 189] width 457 height 43
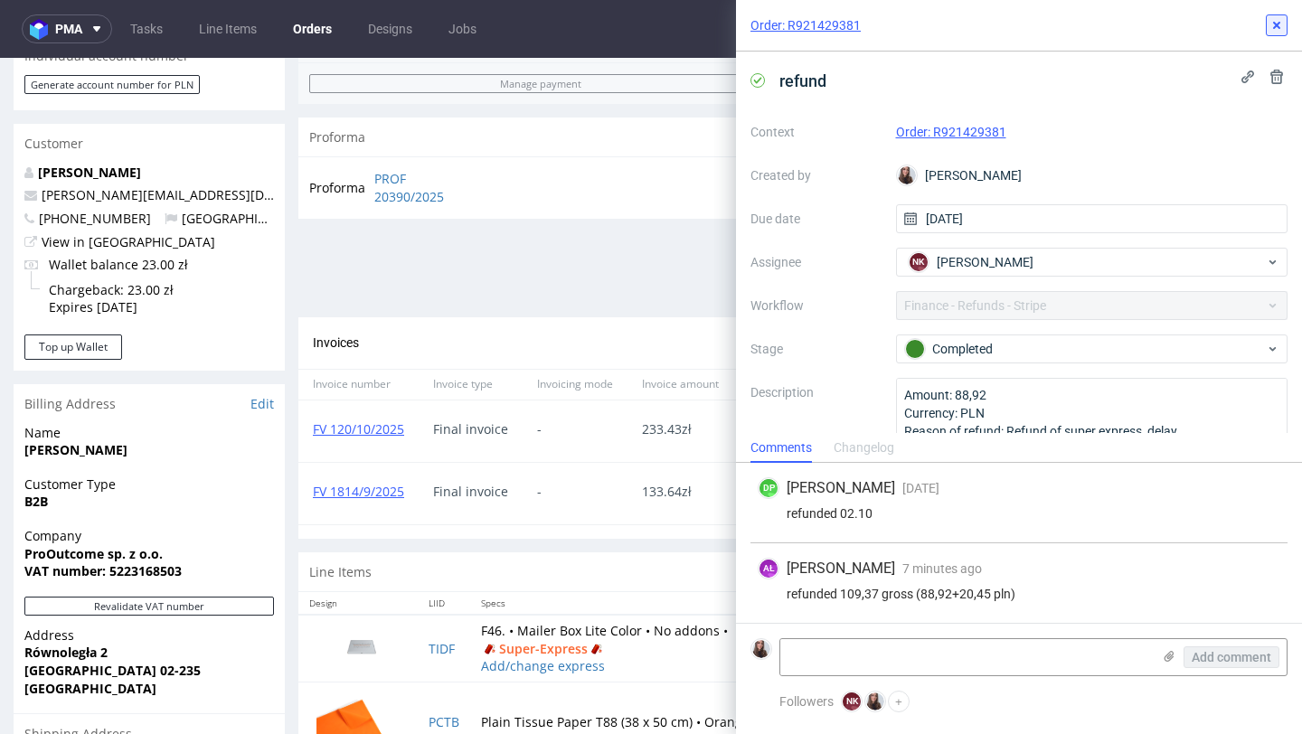
click at [1278, 26] on use at bounding box center [1277, 25] width 7 height 7
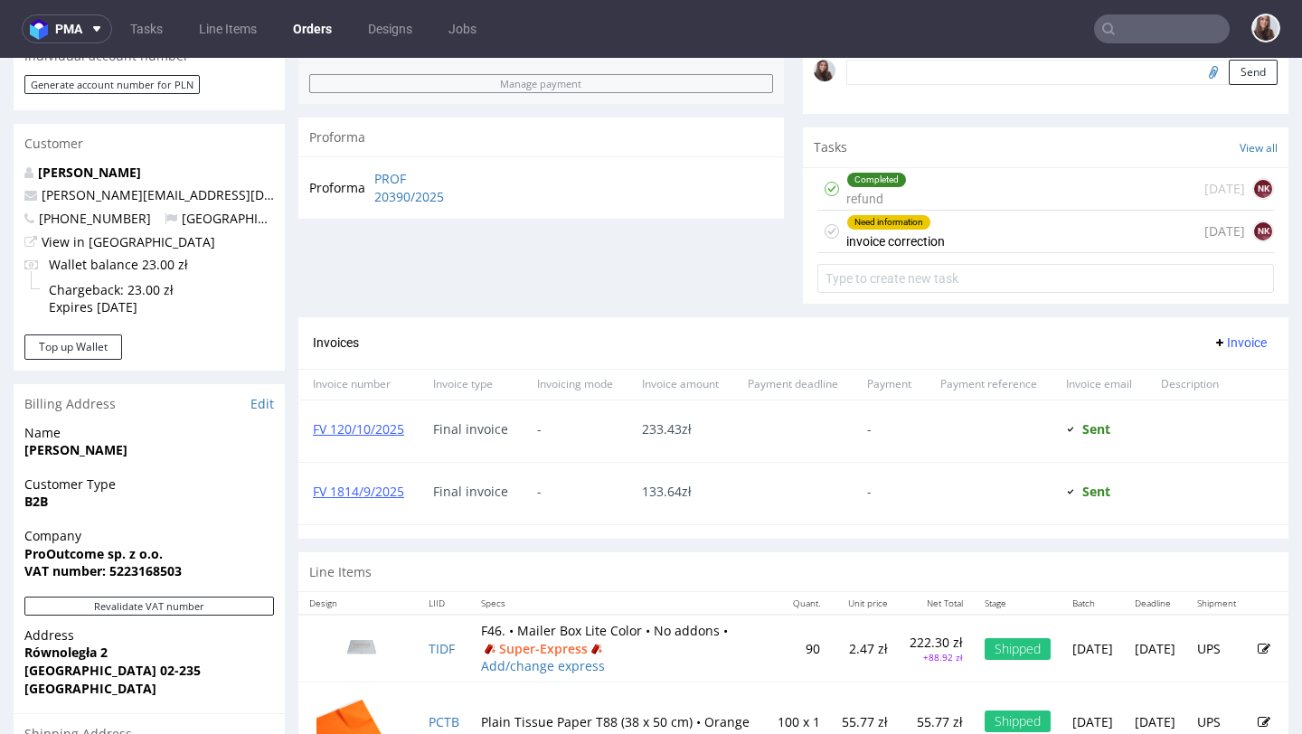
click at [978, 231] on div "Need information invoice correction 3 days ago NK" at bounding box center [1046, 232] width 457 height 43
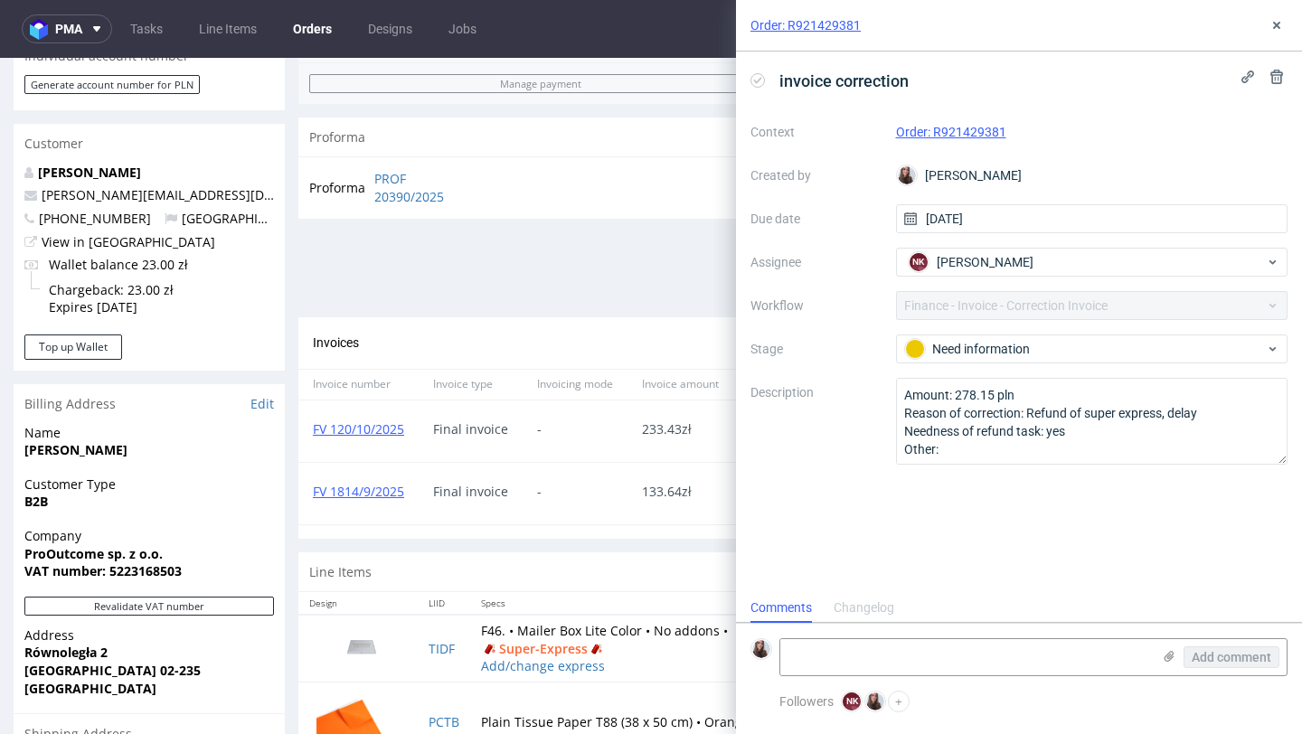
scroll to position [14, 0]
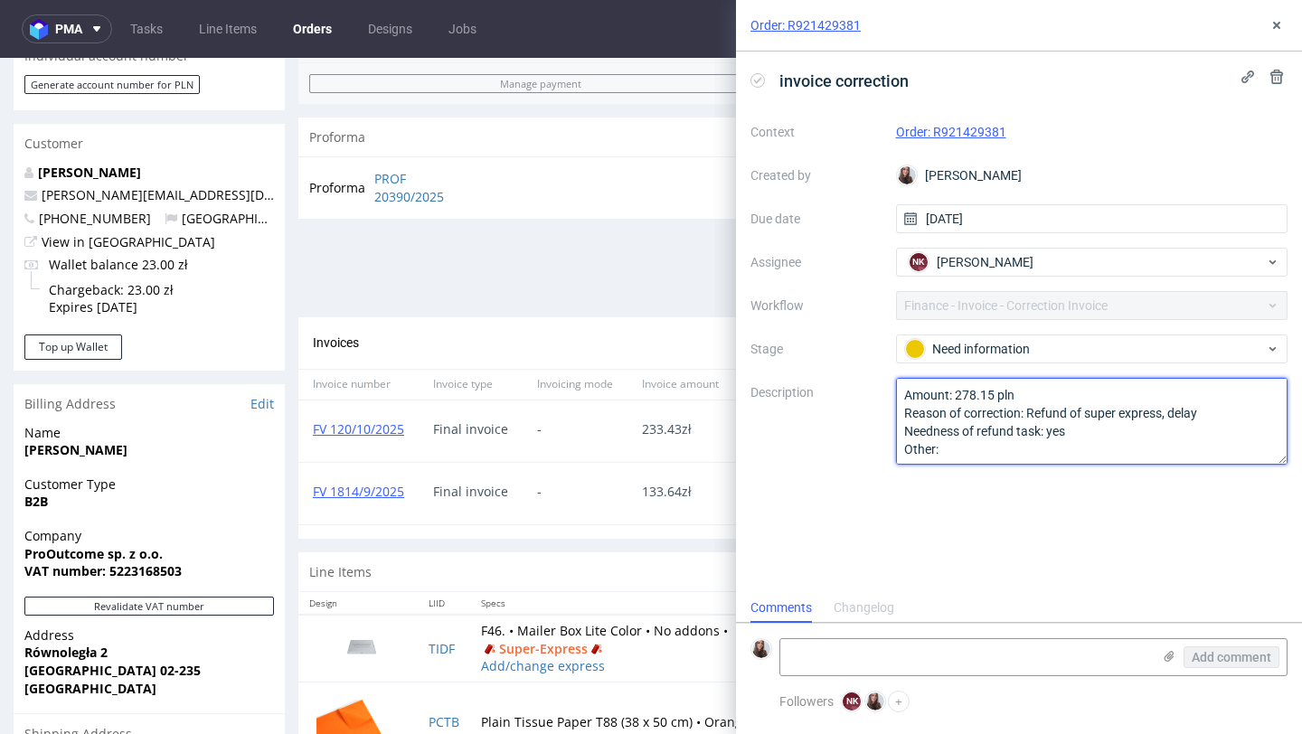
drag, startPoint x: 1025, startPoint y: 400, endPoint x: 957, endPoint y: 393, distance: 68.1
click at [957, 393] on textarea "Amount: 278.15 pln Reason of correction: Refund of super express, delay Neednes…" at bounding box center [1092, 421] width 393 height 87
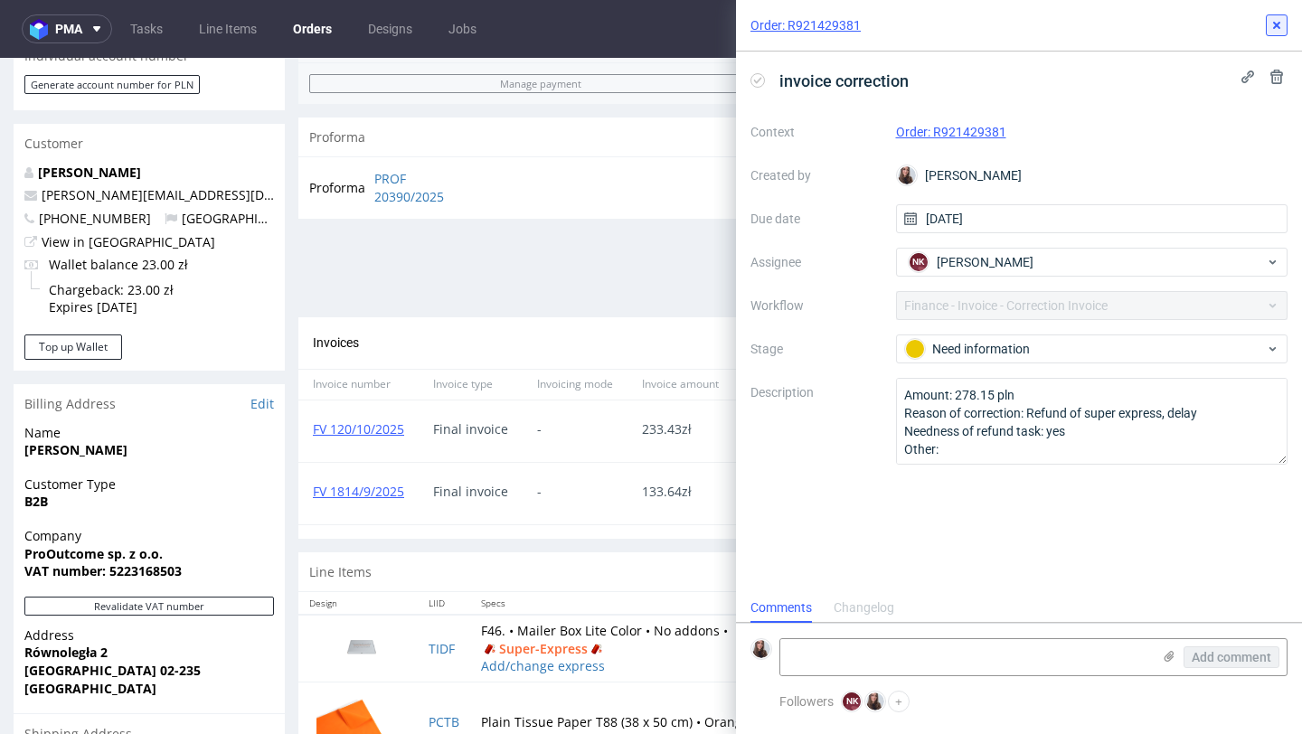
click at [1282, 22] on icon at bounding box center [1277, 25] width 14 height 14
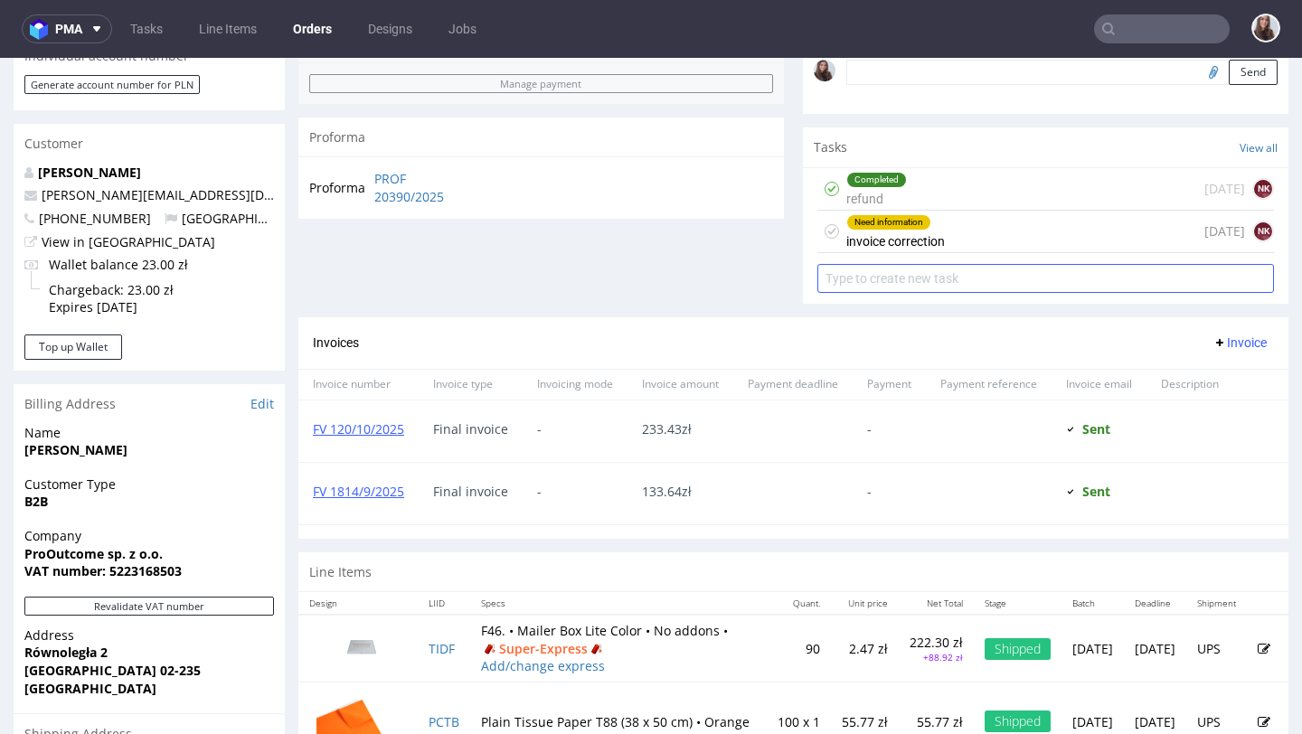
scroll to position [625, 0]
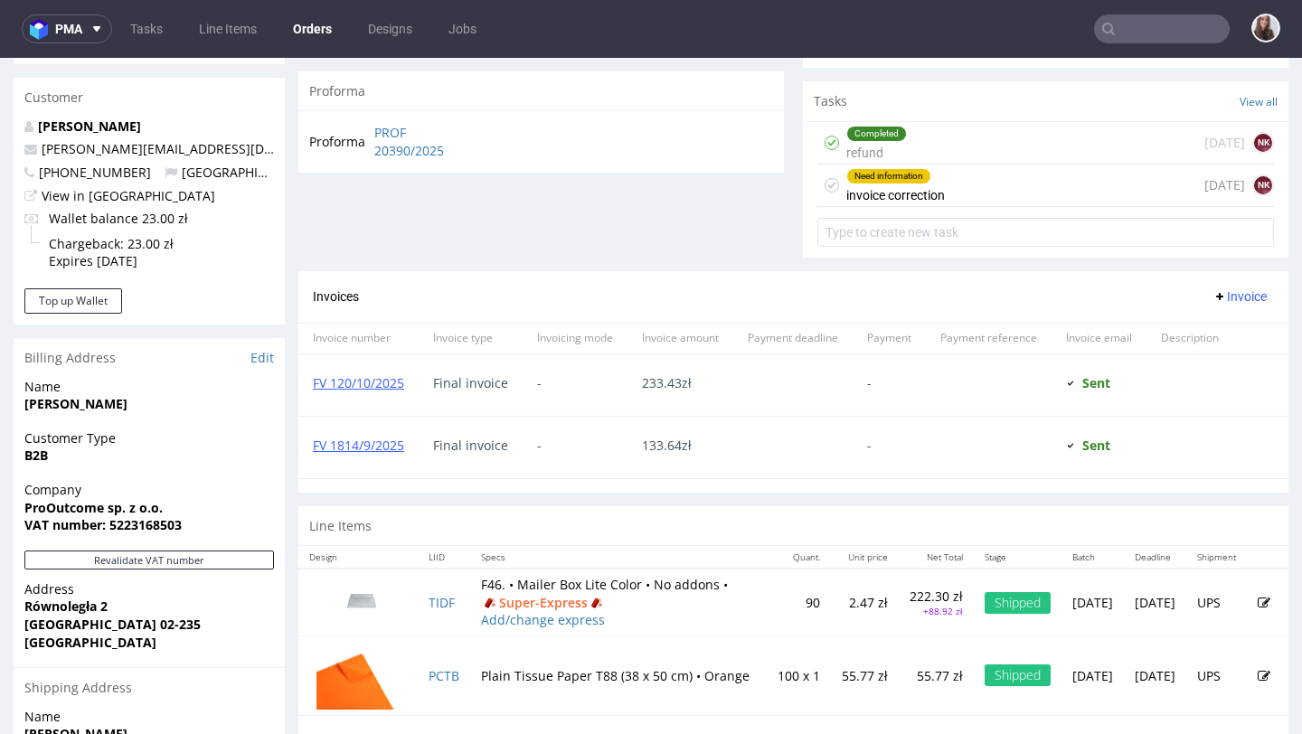
click at [937, 165] on div "Completed refund 4 days ago NK" at bounding box center [1046, 143] width 457 height 43
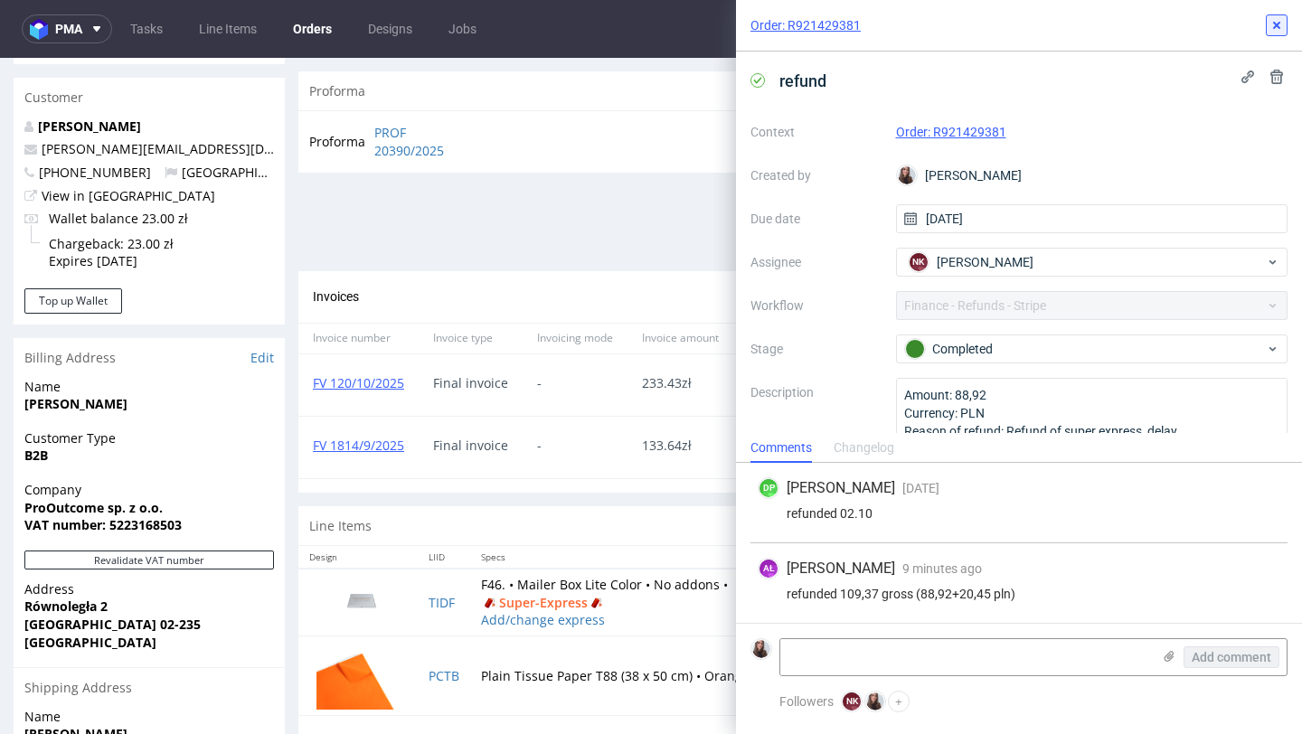
click at [1278, 24] on use at bounding box center [1277, 25] width 7 height 7
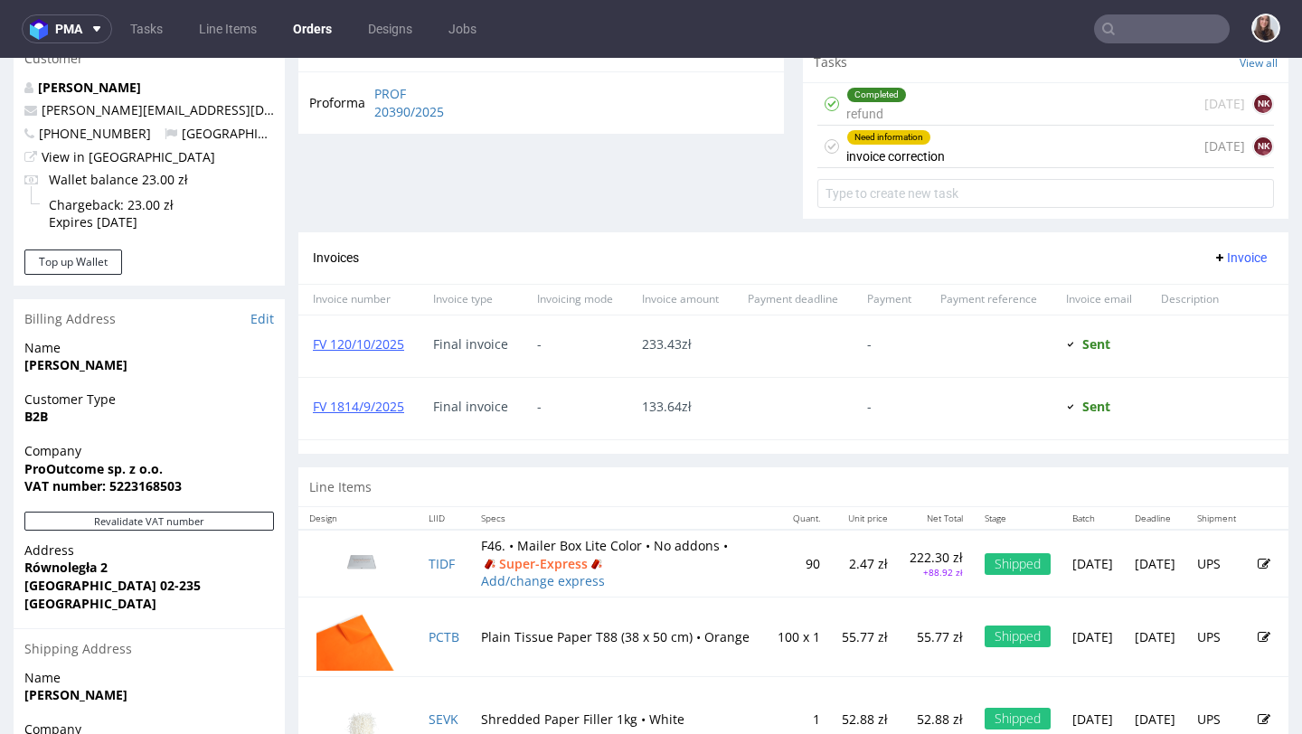
scroll to position [669, 0]
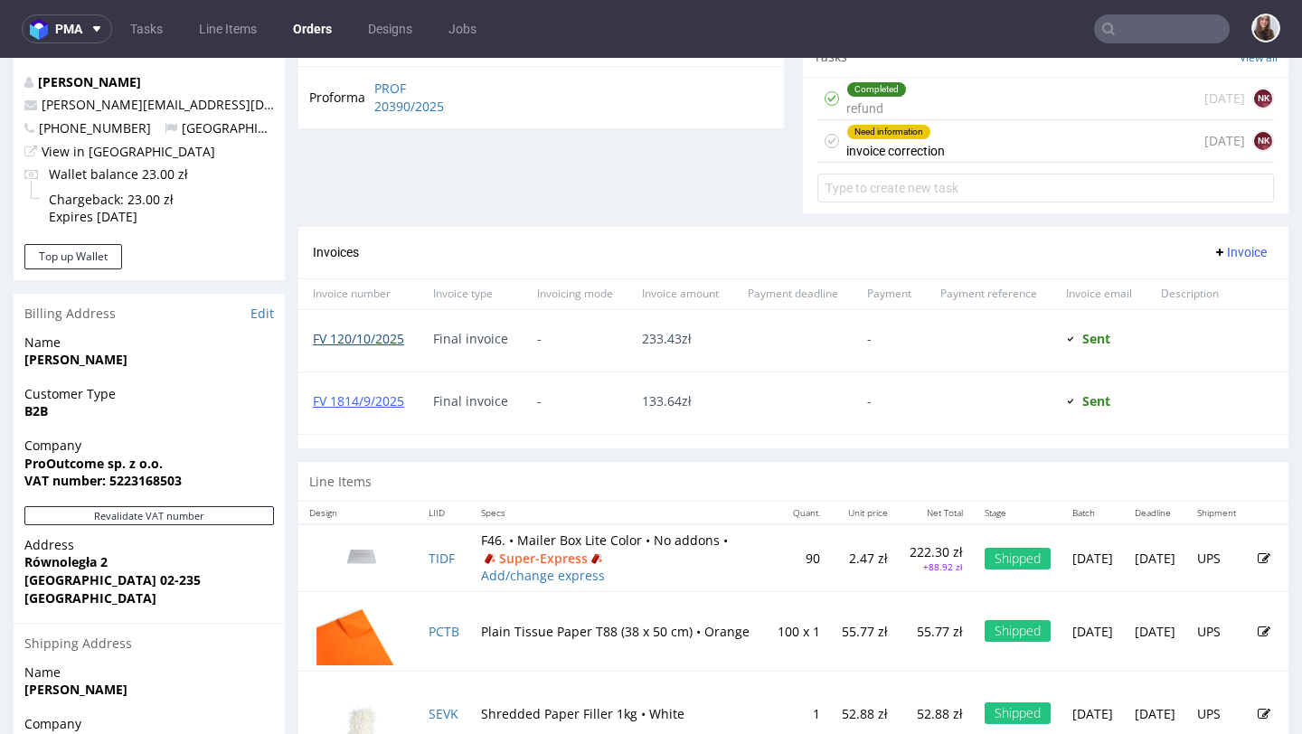
click at [373, 347] on link "FV 120/10/2025" at bounding box center [358, 338] width 91 height 17
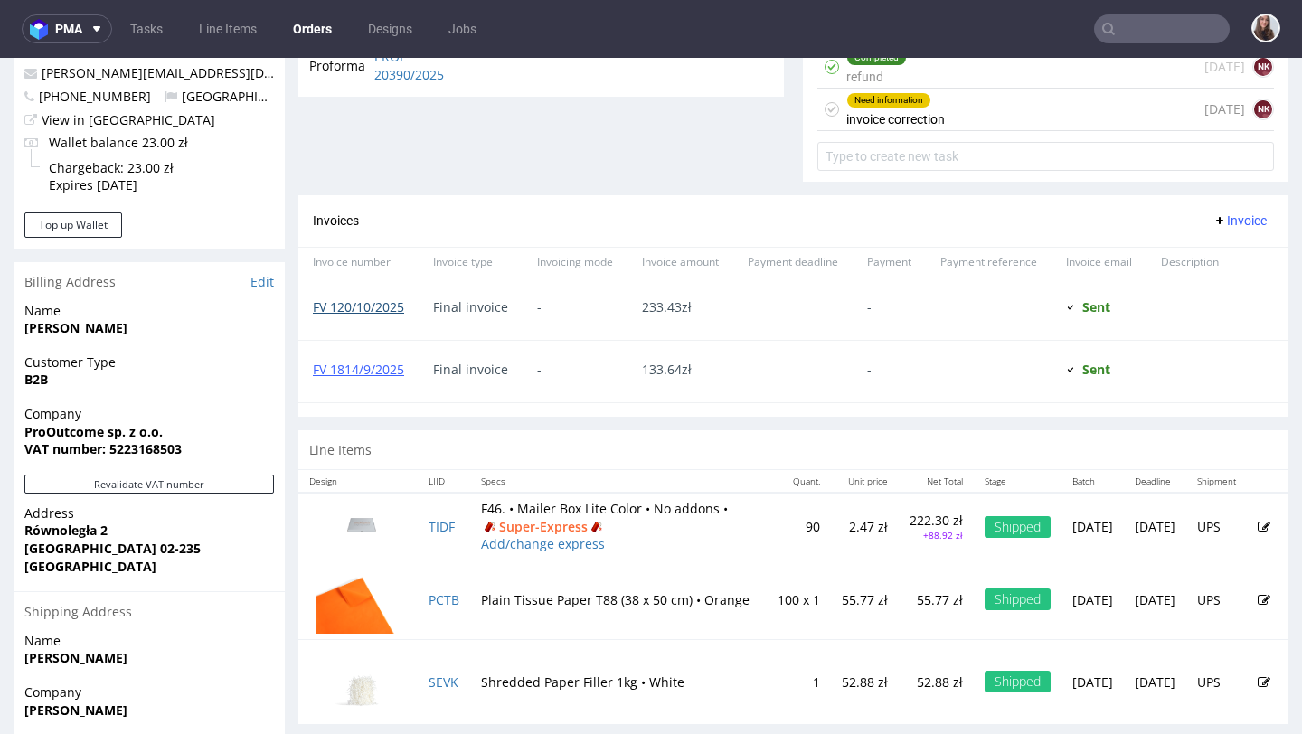
scroll to position [696, 0]
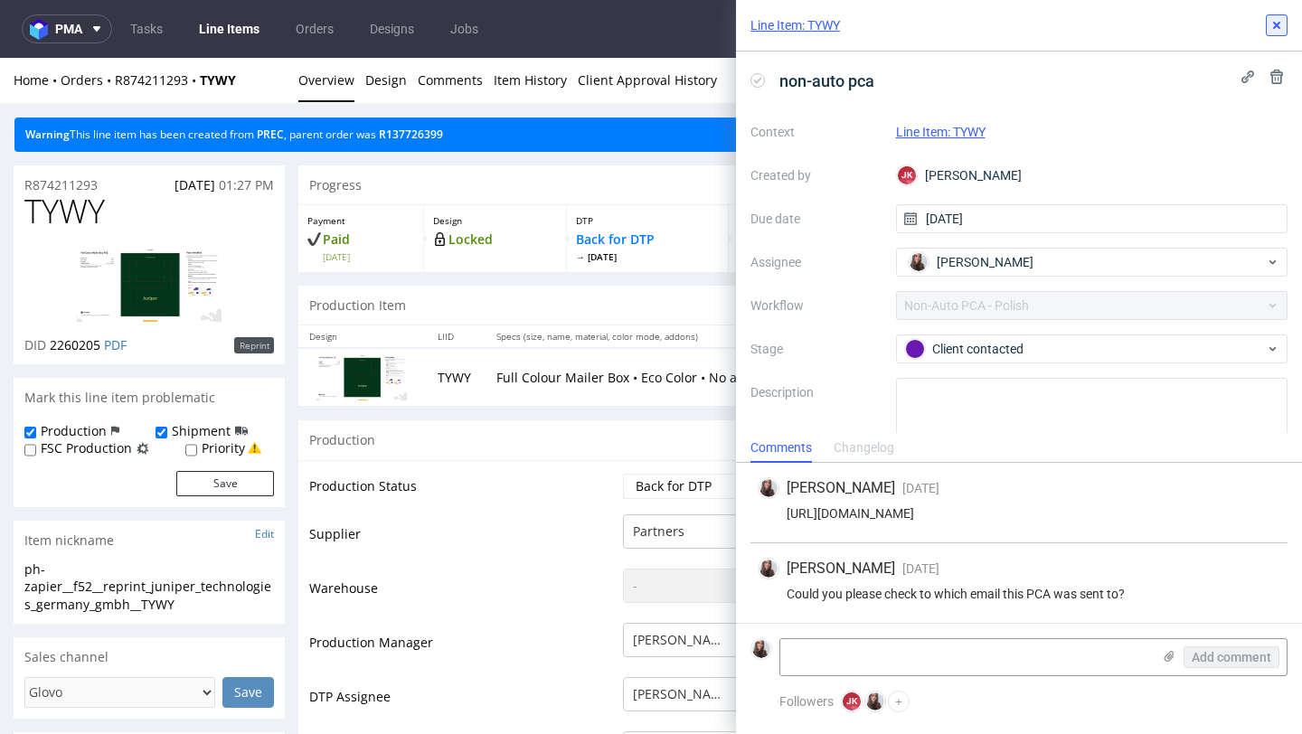
click at [1278, 24] on use at bounding box center [1277, 25] width 7 height 7
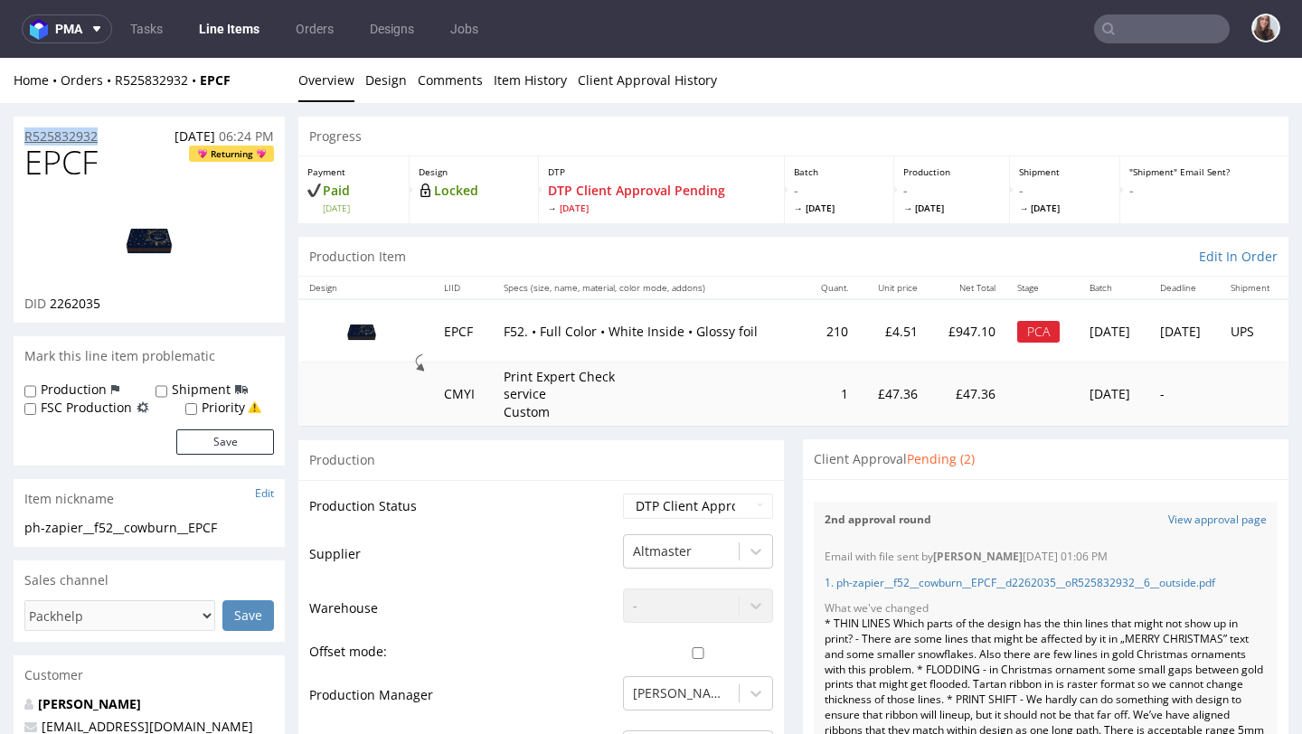
drag, startPoint x: 120, startPoint y: 135, endPoint x: 26, endPoint y: 137, distance: 94.1
click at [26, 137] on div "R525832932 [DATE] 06:24 PM" at bounding box center [149, 131] width 271 height 29
copy p "R525832932"
